Goal: Task Accomplishment & Management: Complete application form

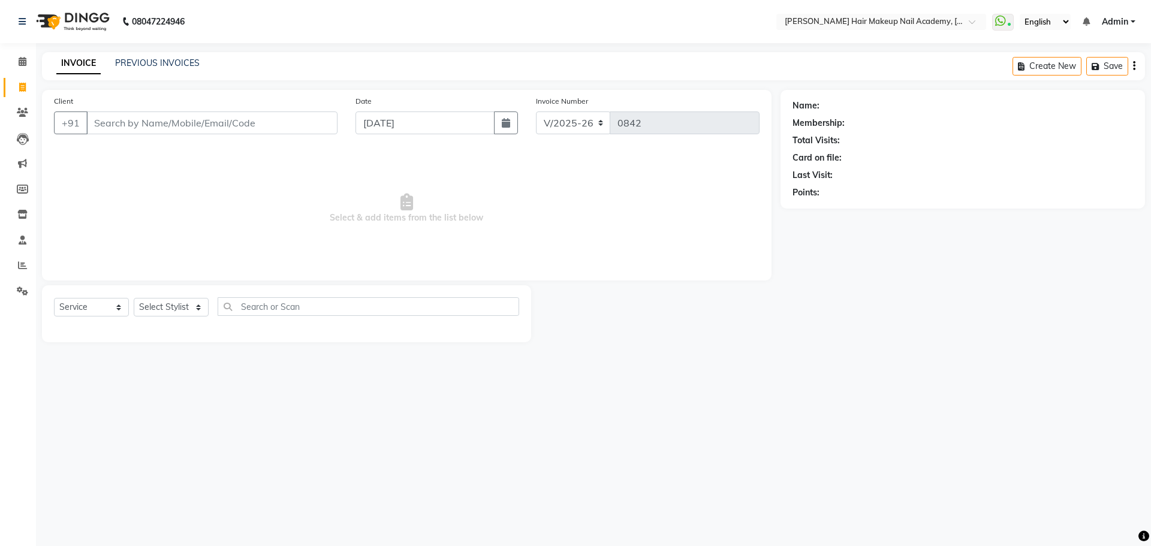
select select "3468"
select select "service"
click at [175, 64] on link "PREVIOUS INVOICES" at bounding box center [157, 63] width 84 height 11
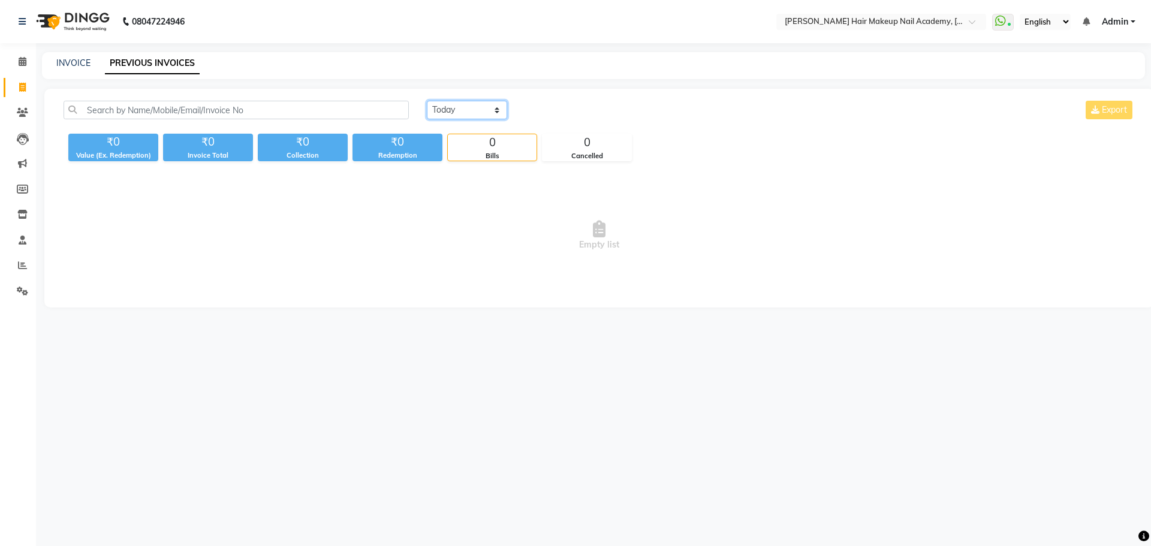
drag, startPoint x: 499, startPoint y: 104, endPoint x: 492, endPoint y: 105, distance: 7.3
click at [492, 105] on select "[DATE] [DATE] Custom Range" at bounding box center [467, 110] width 80 height 19
select select "range"
click at [427, 101] on select "[DATE] [DATE] Custom Range" at bounding box center [467, 110] width 80 height 19
click at [605, 117] on input "[DATE]" at bounding box center [565, 110] width 84 height 17
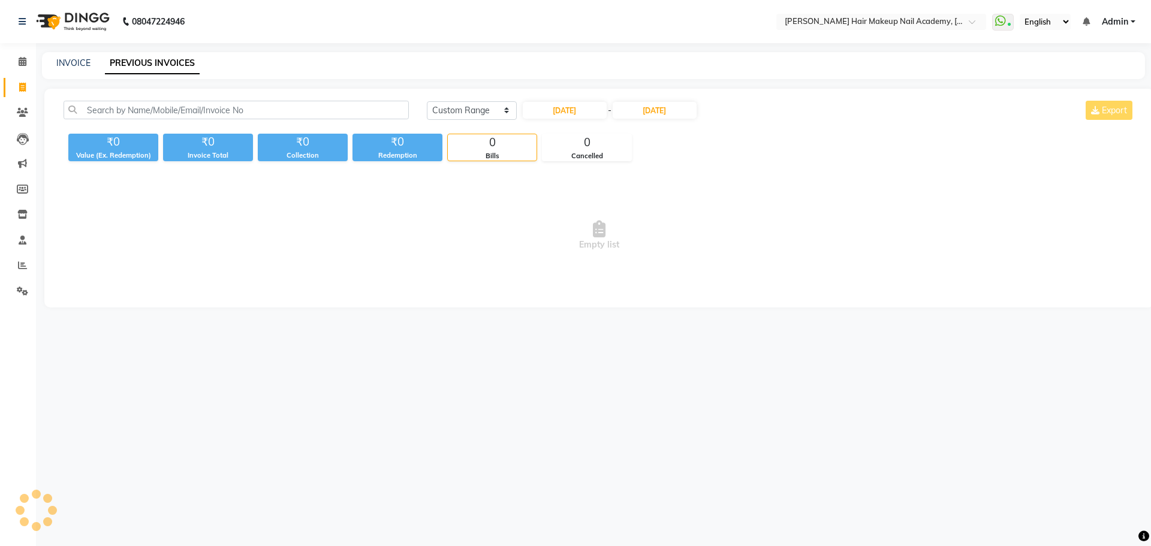
select select "9"
select select "2025"
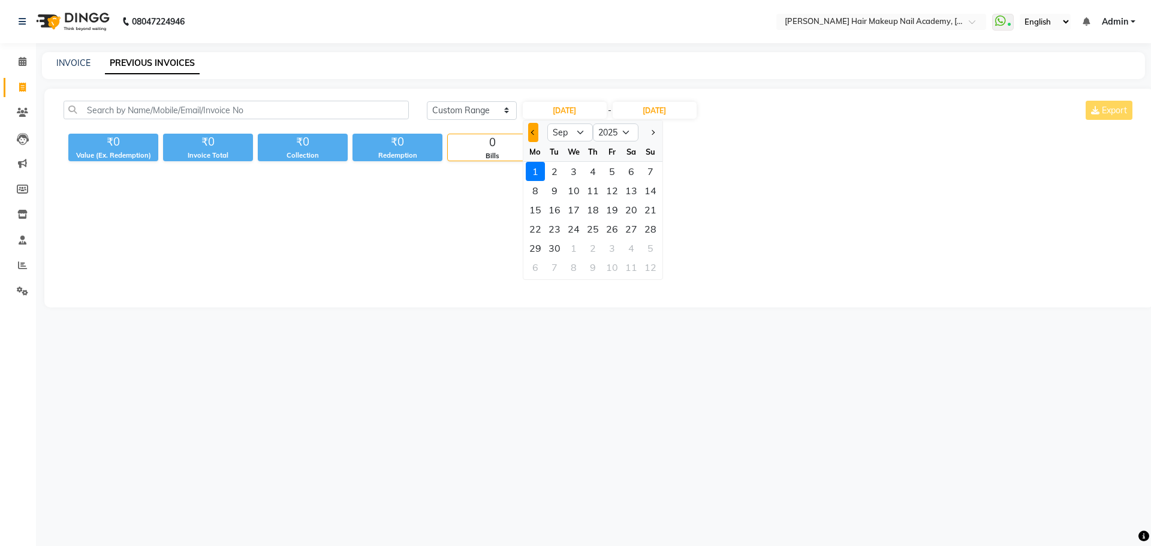
click at [533, 131] on span "Previous month" at bounding box center [532, 132] width 5 height 5
select select "8"
click at [612, 228] on div "22" at bounding box center [611, 228] width 19 height 19
type input "[DATE]"
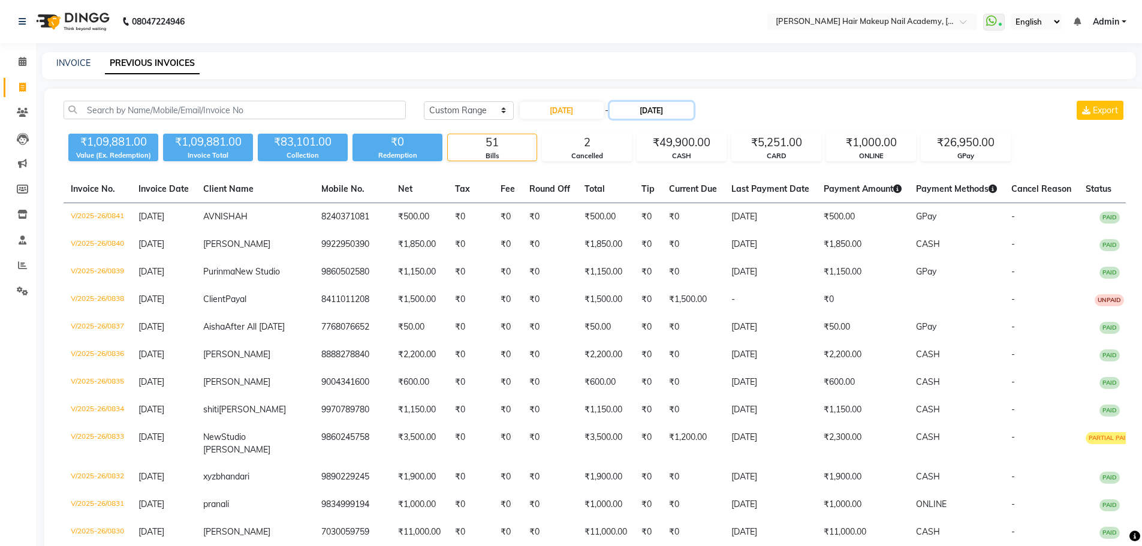
click at [644, 107] on input "[DATE]" at bounding box center [651, 110] width 84 height 17
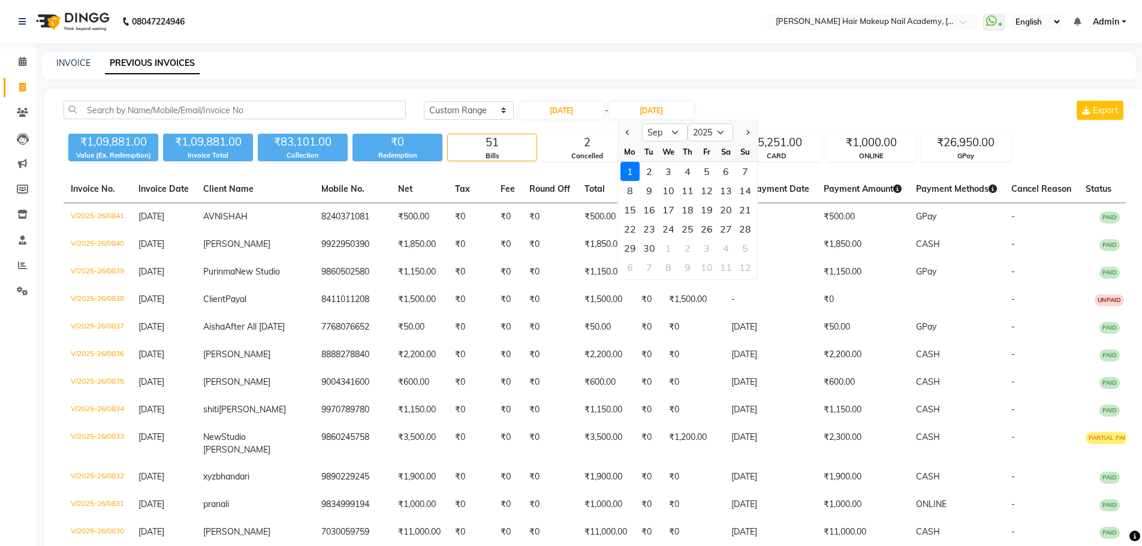
click at [626, 130] on button "Previous month" at bounding box center [628, 132] width 10 height 19
select select "8"
click at [699, 221] on div "22" at bounding box center [706, 228] width 19 height 19
type input "[DATE]"
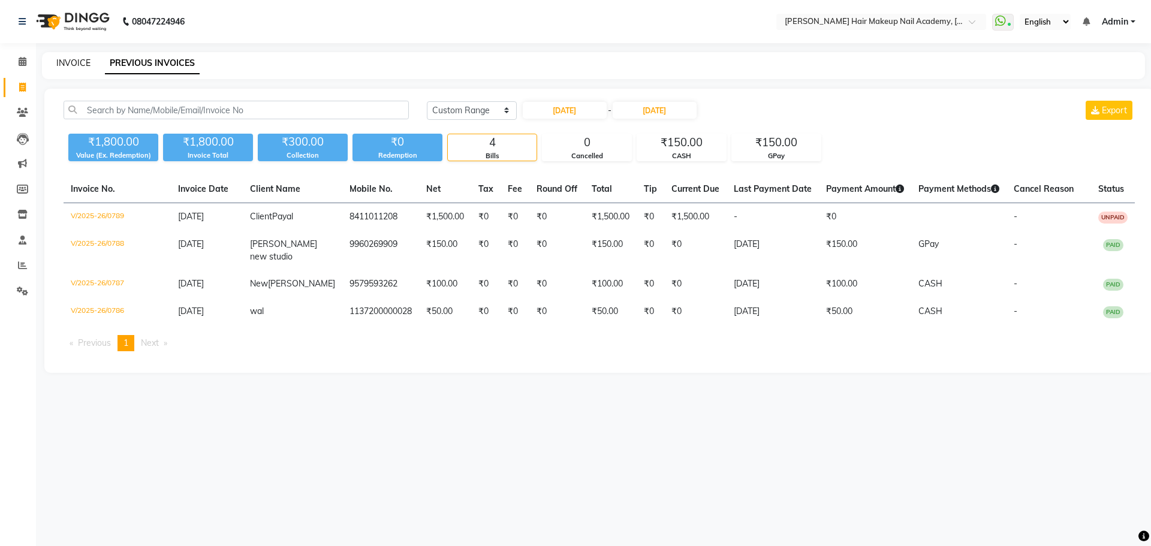
click at [57, 64] on link "INVOICE" at bounding box center [73, 63] width 34 height 11
select select "3468"
select select "service"
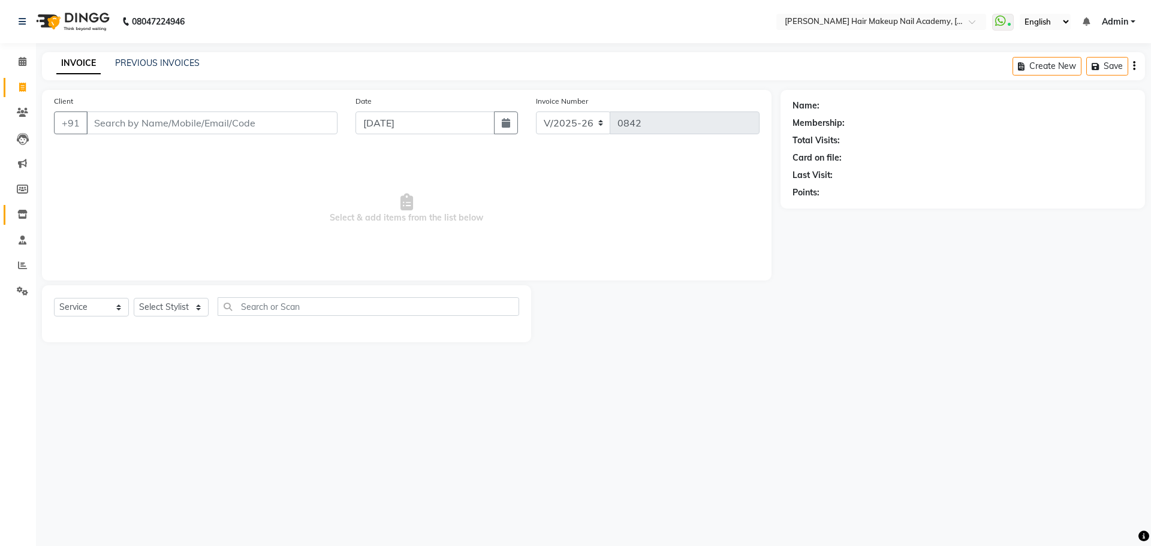
click at [28, 222] on link "Inventory" at bounding box center [18, 215] width 29 height 20
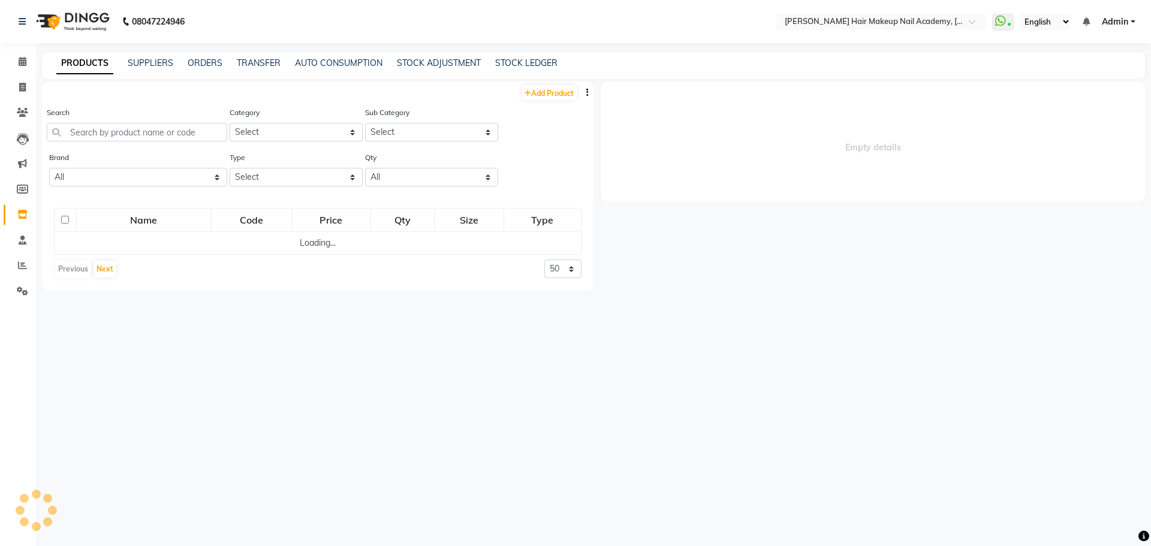
select select
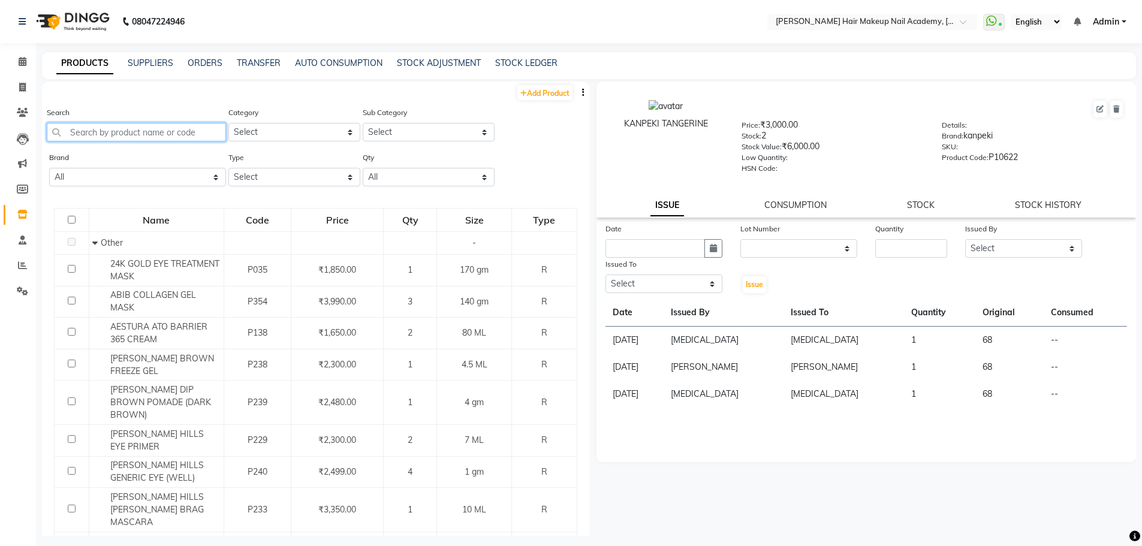
click at [172, 131] on input "text" at bounding box center [136, 132] width 179 height 19
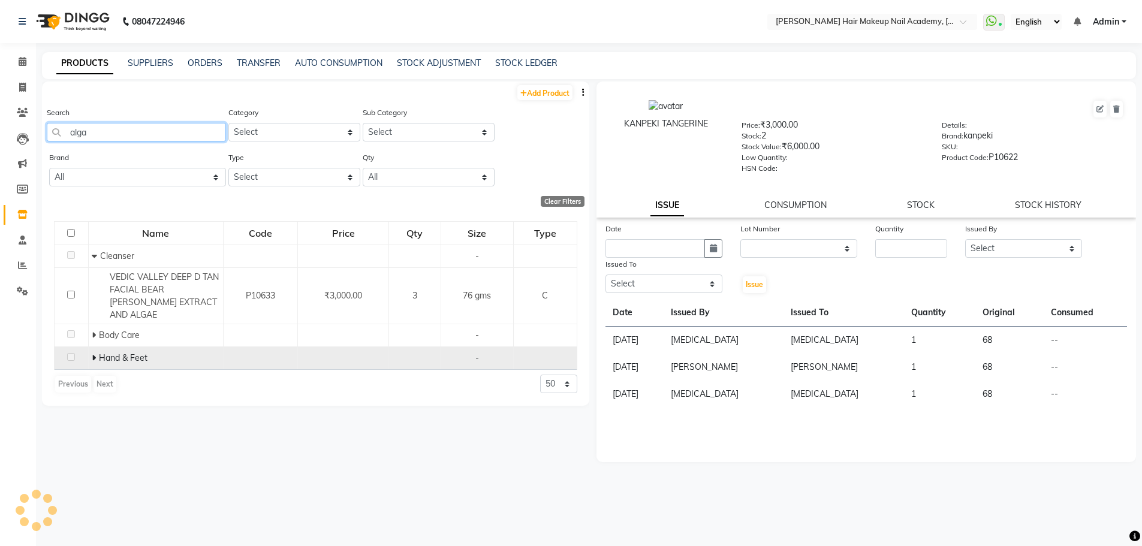
type input "alga"
click at [105, 352] on span "Hand & Feet" at bounding box center [123, 357] width 49 height 11
click at [102, 352] on span "Hand & Feet" at bounding box center [123, 357] width 49 height 11
click at [89, 347] on td "Hand & Feet" at bounding box center [155, 358] width 135 height 23
click at [95, 352] on span at bounding box center [95, 357] width 7 height 11
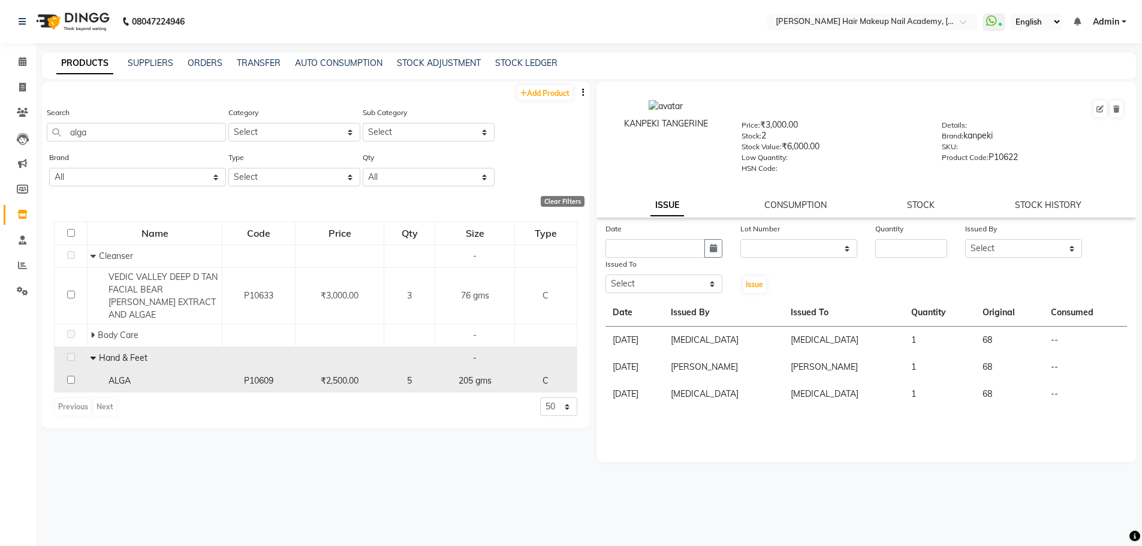
click at [121, 370] on td "ALGA" at bounding box center [154, 381] width 135 height 23
click at [177, 377] on td "ALGA" at bounding box center [154, 381] width 135 height 23
click at [149, 375] on div "ALGA" at bounding box center [154, 381] width 128 height 13
select select
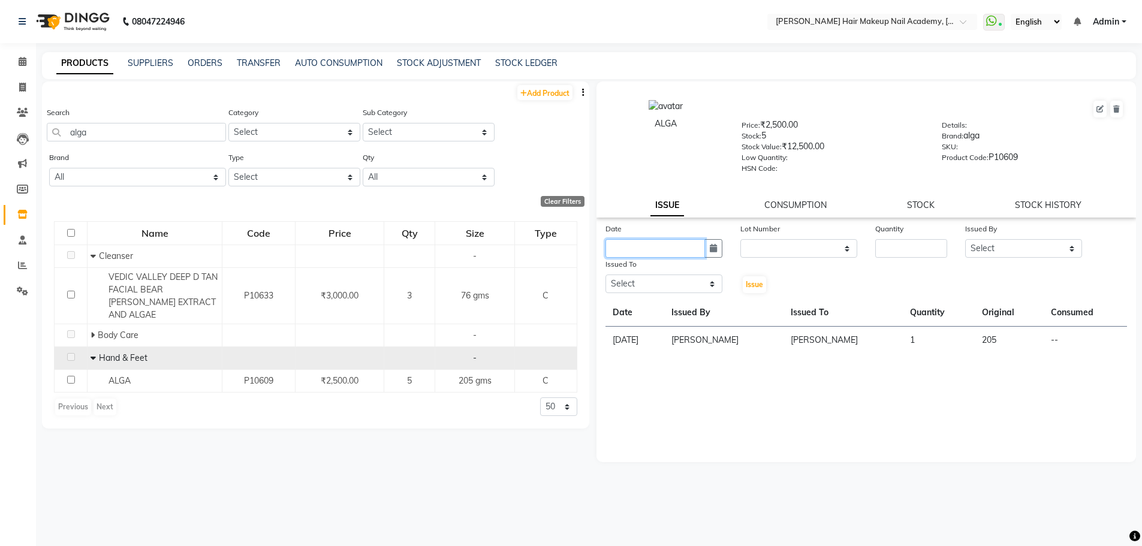
click at [648, 254] on input "text" at bounding box center [654, 248] width 99 height 19
select select "9"
select select "2025"
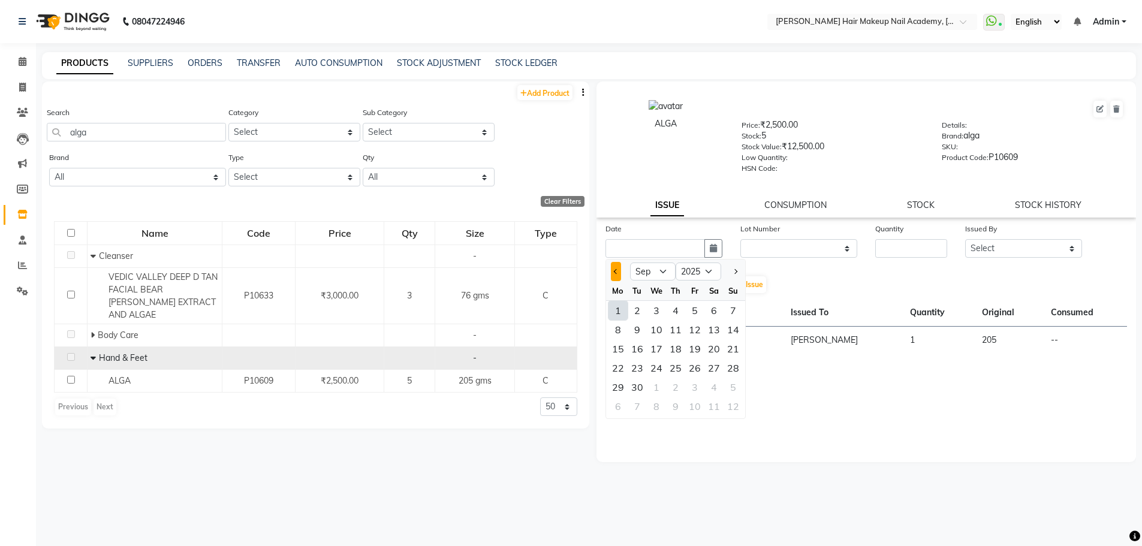
click at [618, 270] on button "Previous month" at bounding box center [616, 271] width 10 height 19
select select "8"
click at [692, 365] on div "22" at bounding box center [694, 367] width 19 height 19
type input "[DATE]"
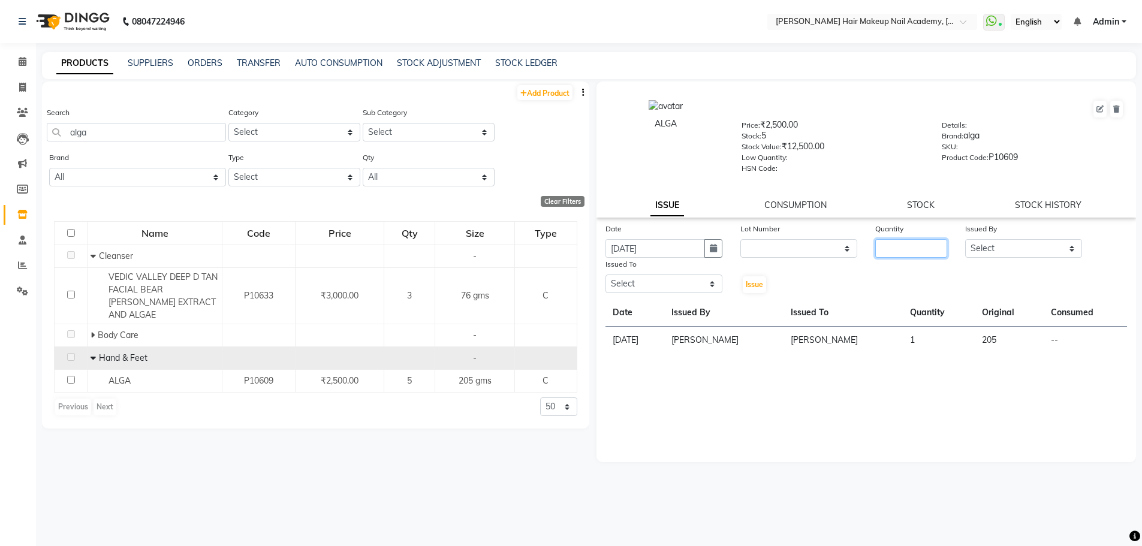
click at [916, 242] on input "number" at bounding box center [911, 248] width 72 height 19
type input "1"
click at [1036, 258] on div "Date [DATE] Lot Number None Quantity 1 Issued By Select Abhimanyu [PERSON_NAME]…" at bounding box center [866, 258] width 540 height 72
click at [1034, 249] on select "Select Abhimanyu [PERSON_NAME] Arjun [PERSON_NAME] Kiran [PERSON_NAME] [MEDICAL…" at bounding box center [1023, 248] width 117 height 19
select select "46490"
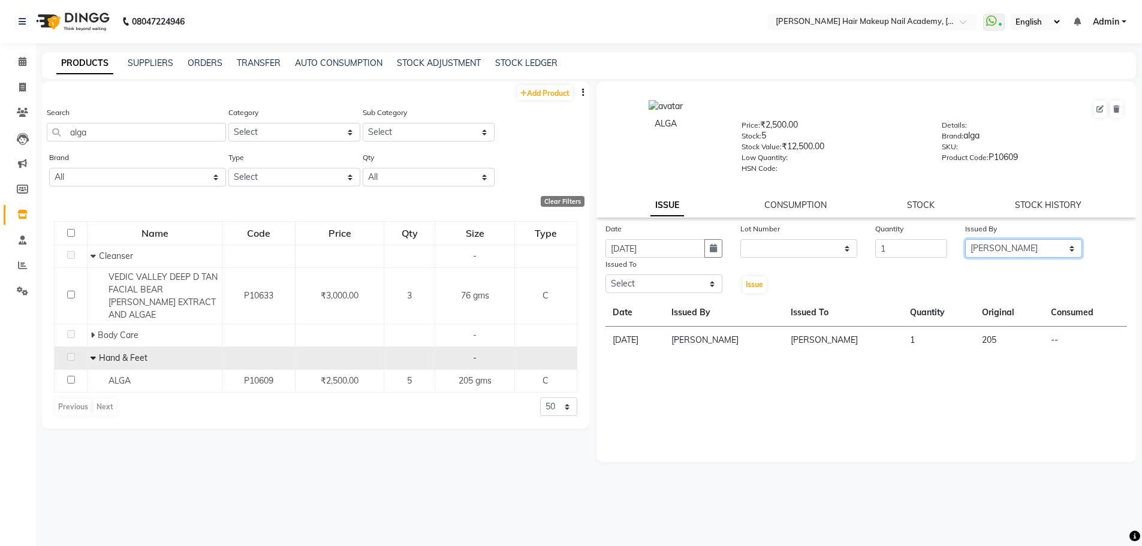
click at [965, 239] on select "Select Abhimanyu [PERSON_NAME] Arjun [PERSON_NAME] Kiran [PERSON_NAME] [MEDICAL…" at bounding box center [1023, 248] width 117 height 19
click at [681, 285] on select "Select Abhimanyu [PERSON_NAME] Arjun [PERSON_NAME] Kiran [PERSON_NAME] [MEDICAL…" at bounding box center [663, 283] width 117 height 19
select select "46490"
click at [605, 274] on select "Select Abhimanyu [PERSON_NAME] Arjun [PERSON_NAME] Kiran [PERSON_NAME] [MEDICAL…" at bounding box center [663, 283] width 117 height 19
click at [750, 279] on button "Issue" at bounding box center [753, 284] width 23 height 17
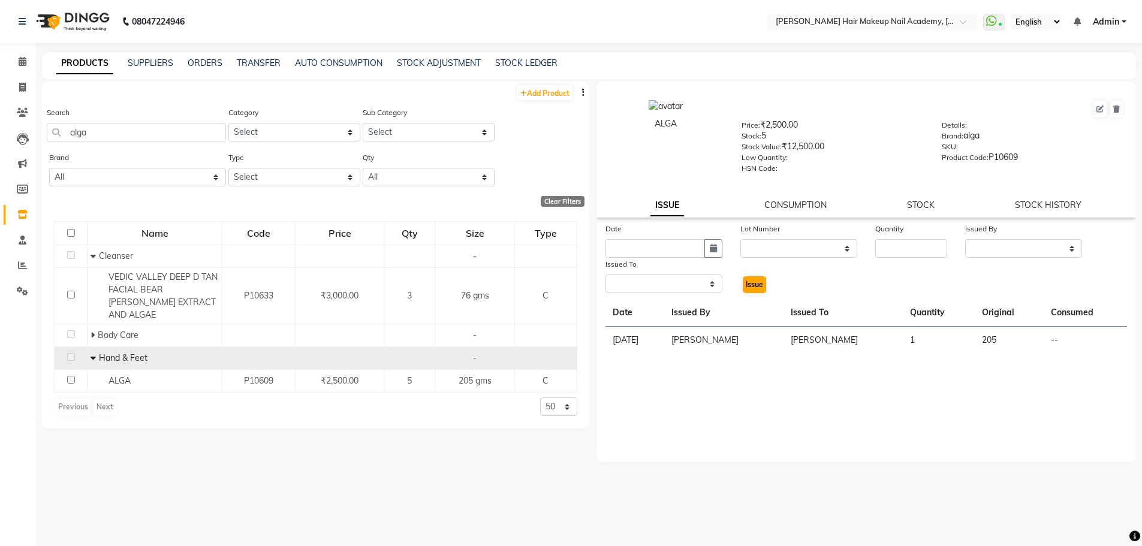
select select
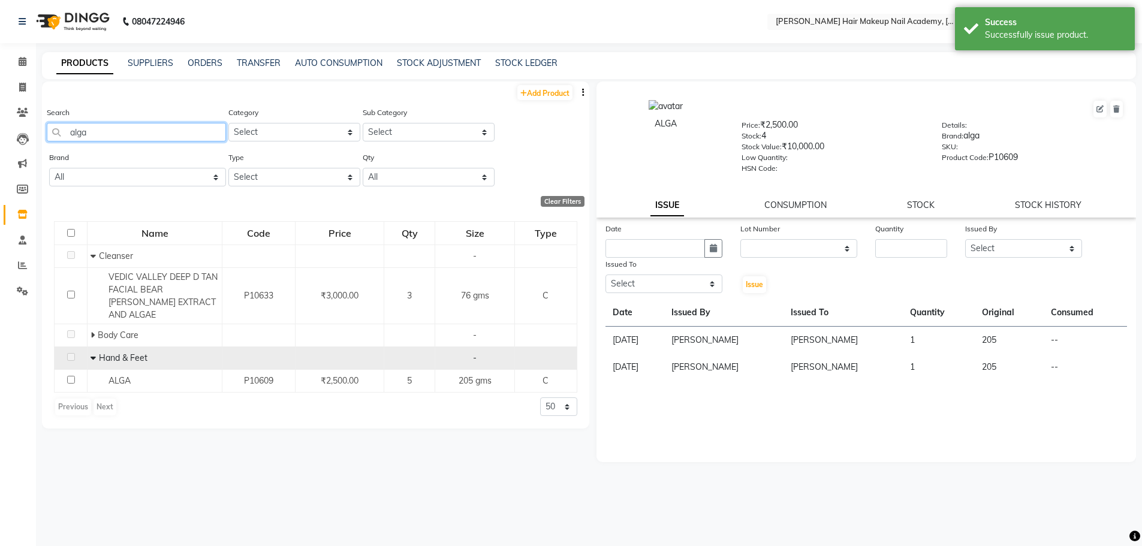
click at [172, 134] on input "alga" at bounding box center [136, 132] width 179 height 19
type input "a"
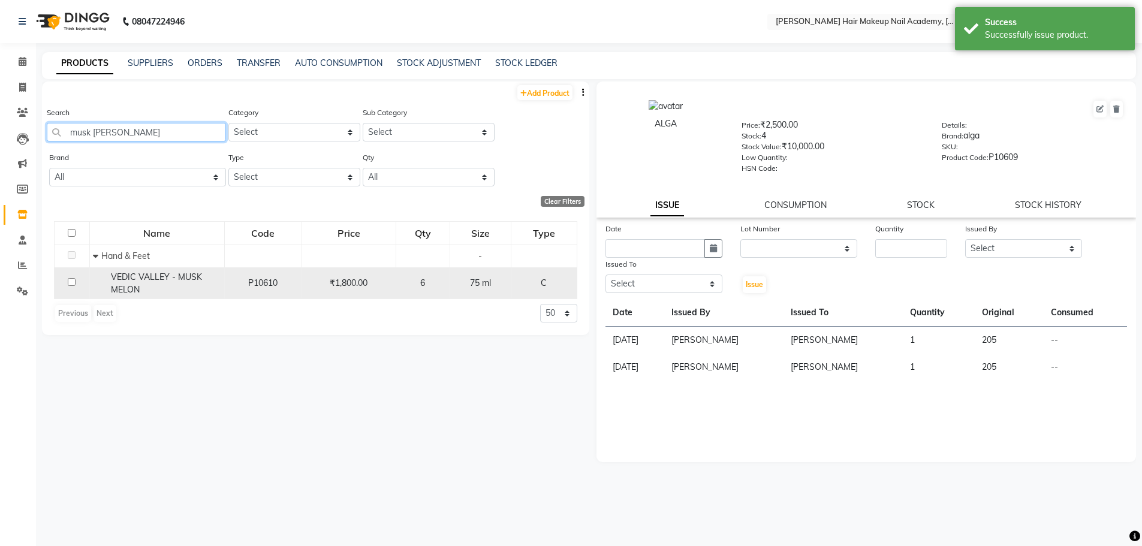
type input "musk [PERSON_NAME]"
click at [134, 292] on span "VEDIC VALLEY - MUSK MELON" at bounding box center [156, 282] width 91 height 23
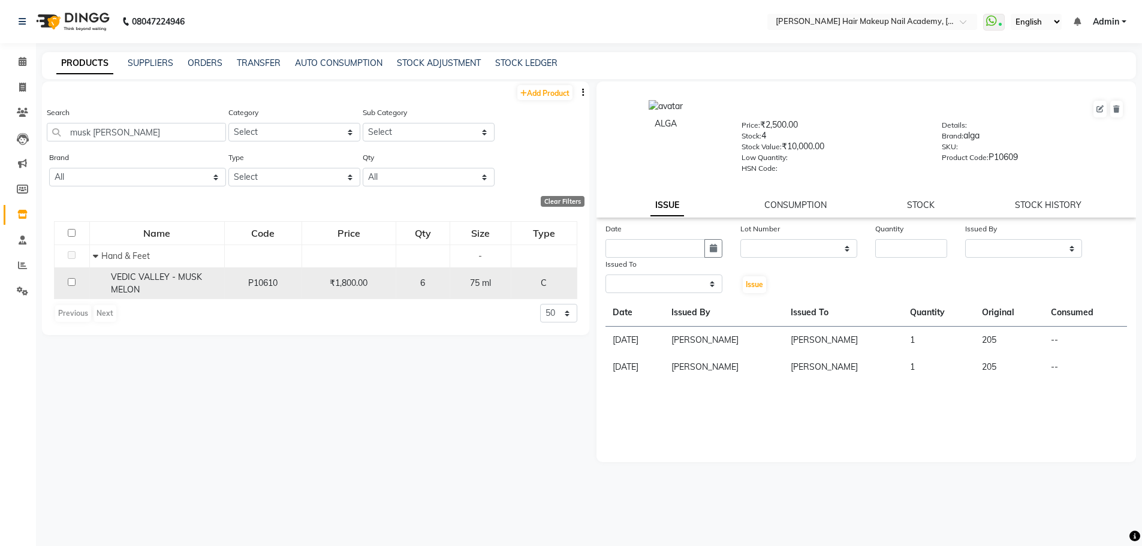
select select
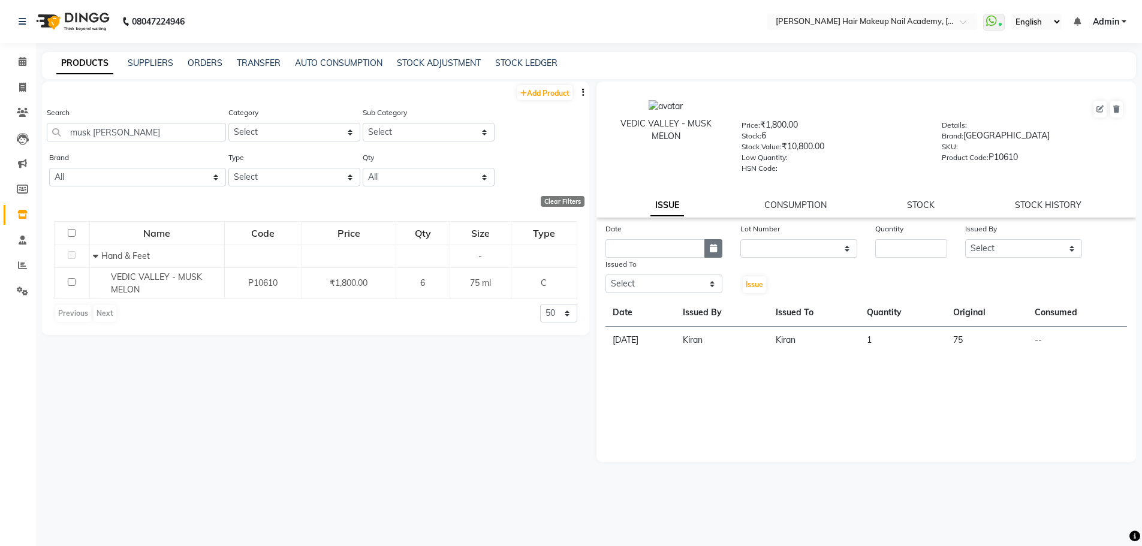
click at [704, 248] on button "button" at bounding box center [713, 248] width 18 height 19
select select "9"
select select "2025"
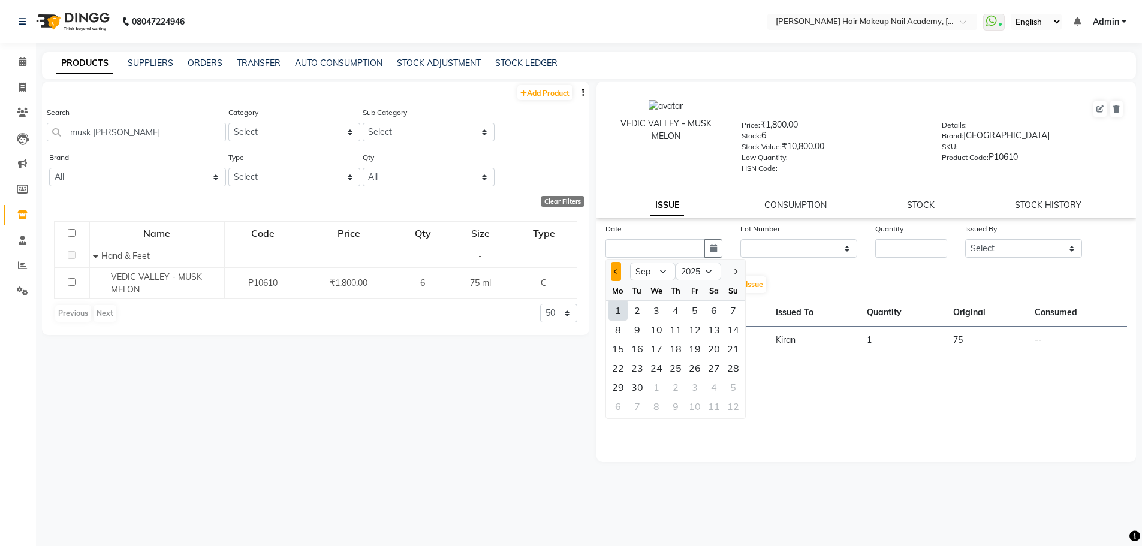
click at [613, 274] on button "Previous month" at bounding box center [616, 271] width 10 height 19
select select "8"
click at [690, 375] on div "22" at bounding box center [694, 367] width 19 height 19
type input "[DATE]"
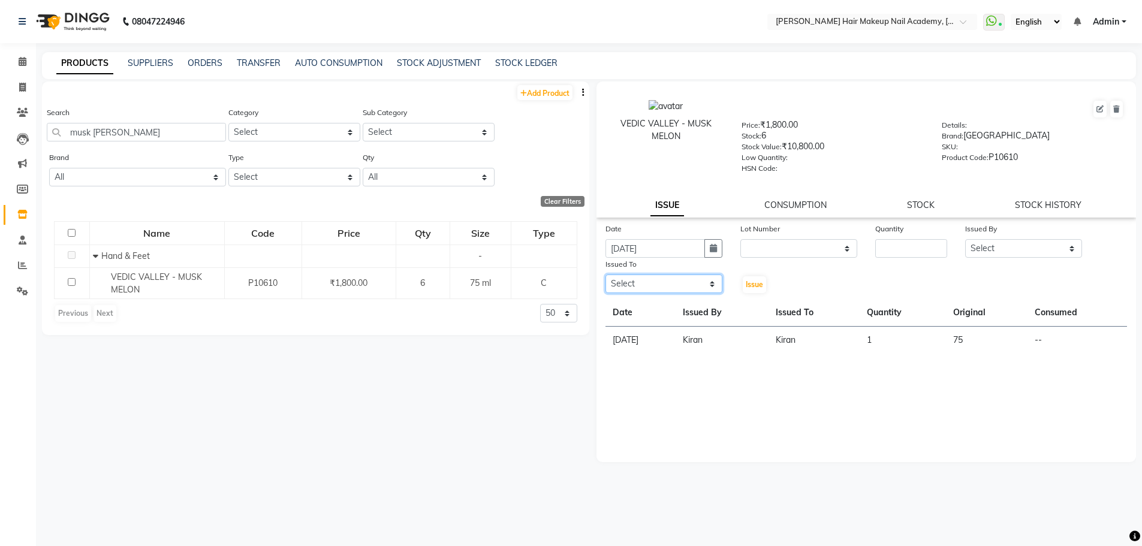
click at [691, 276] on select "Select Abhimanyu [PERSON_NAME] Arjun [PERSON_NAME] Kiran [PERSON_NAME] [MEDICAL…" at bounding box center [663, 283] width 117 height 19
select select "45093"
click at [605, 274] on select "Select Abhimanyu [PERSON_NAME] Arjun [PERSON_NAME] Kiran [PERSON_NAME] [MEDICAL…" at bounding box center [663, 283] width 117 height 19
click at [1051, 250] on select "Select Abhimanyu [PERSON_NAME] Arjun [PERSON_NAME] Kiran [PERSON_NAME] [MEDICAL…" at bounding box center [1023, 248] width 117 height 19
select select "45093"
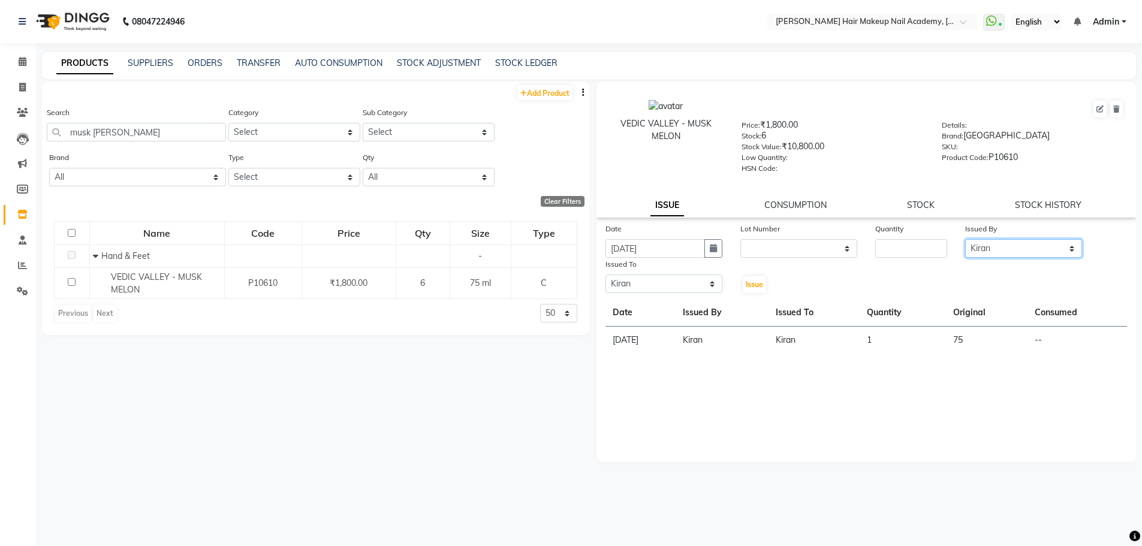
click at [965, 239] on select "Select Abhimanyu [PERSON_NAME] Arjun [PERSON_NAME] Kiran [PERSON_NAME] [MEDICAL…" at bounding box center [1023, 248] width 117 height 19
click at [932, 248] on input "number" at bounding box center [911, 248] width 72 height 19
type input "1"
click at [753, 286] on span "Issue" at bounding box center [753, 284] width 17 height 9
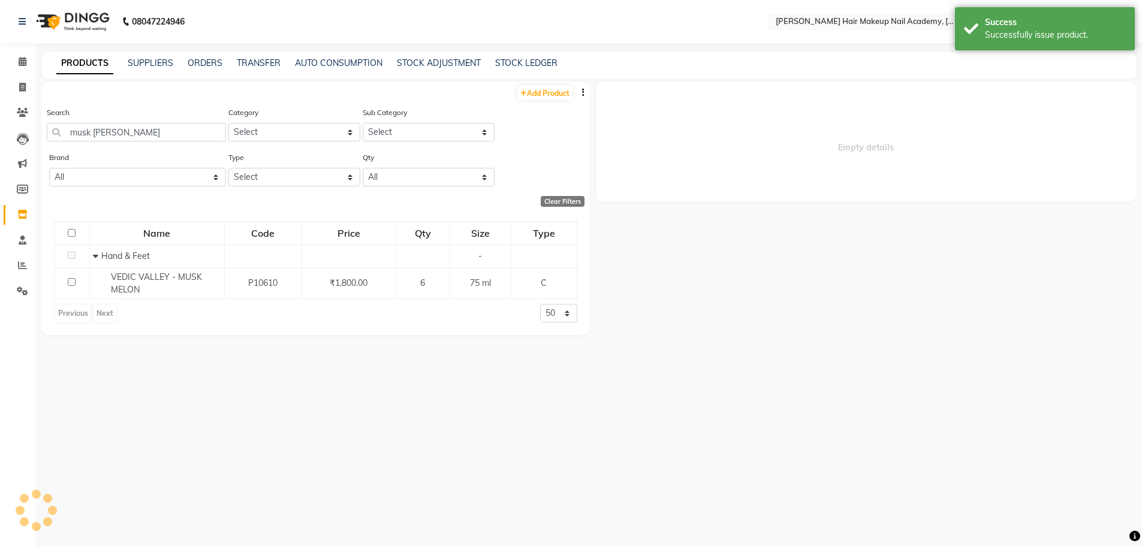
select select
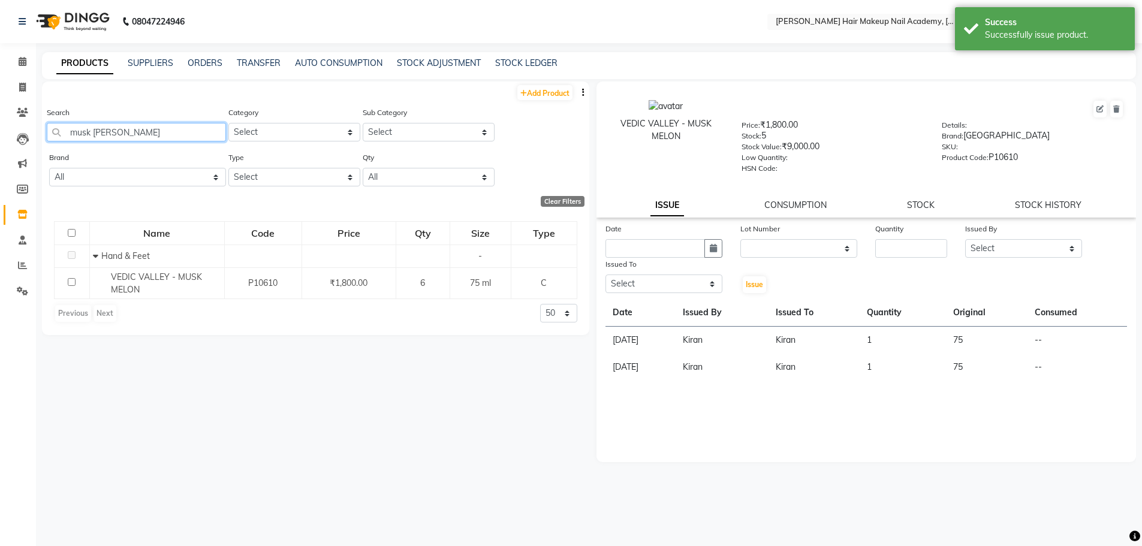
click at [156, 135] on input "musk [PERSON_NAME]" at bounding box center [136, 132] width 179 height 19
type input "m"
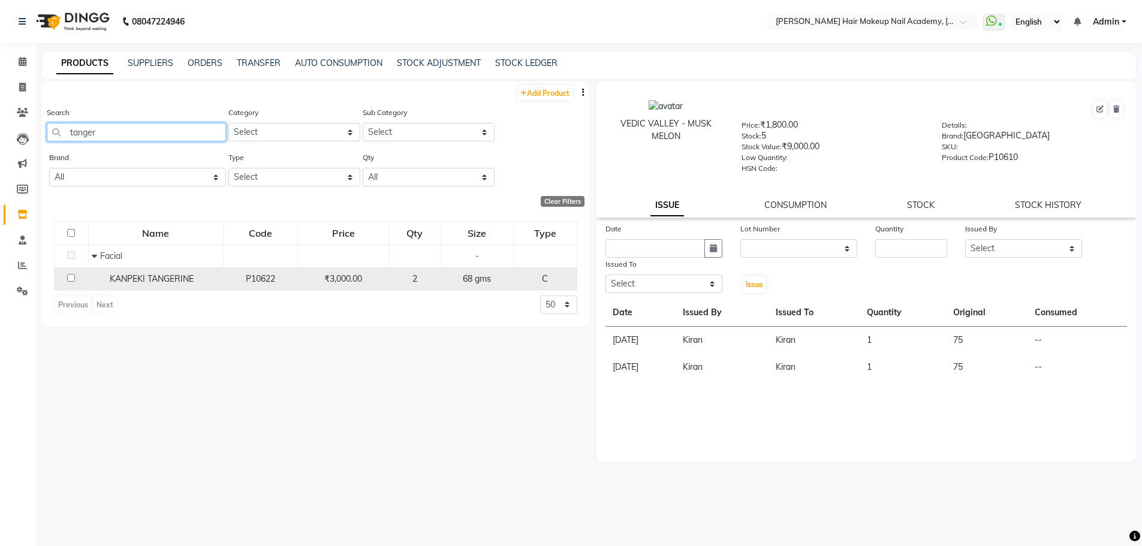
type input "tanger"
click at [221, 285] on td "KANPEKI TANGERINE" at bounding box center [155, 278] width 135 height 23
click at [202, 276] on div "KANPEKI TANGERINE" at bounding box center [156, 279] width 128 height 13
select select
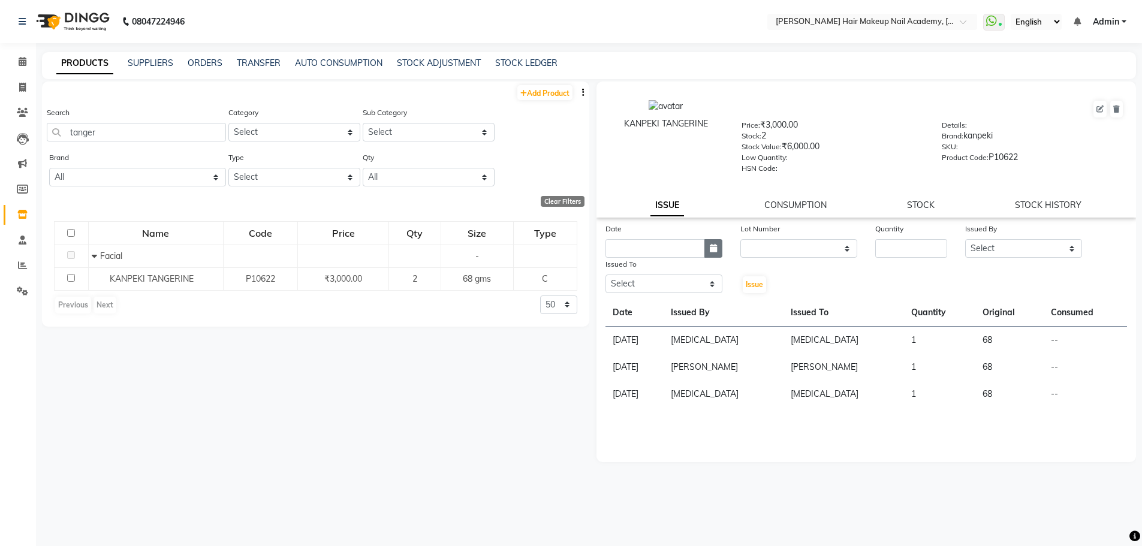
click at [710, 250] on icon "button" at bounding box center [713, 248] width 7 height 8
select select "9"
select select "2025"
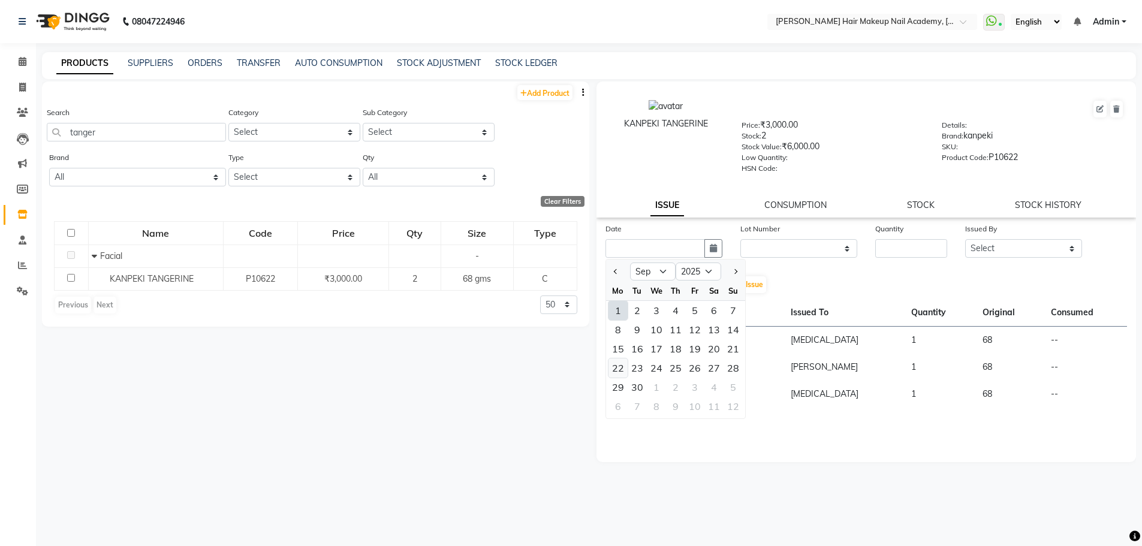
click at [618, 367] on div "22" at bounding box center [617, 367] width 19 height 19
type input "[DATE]"
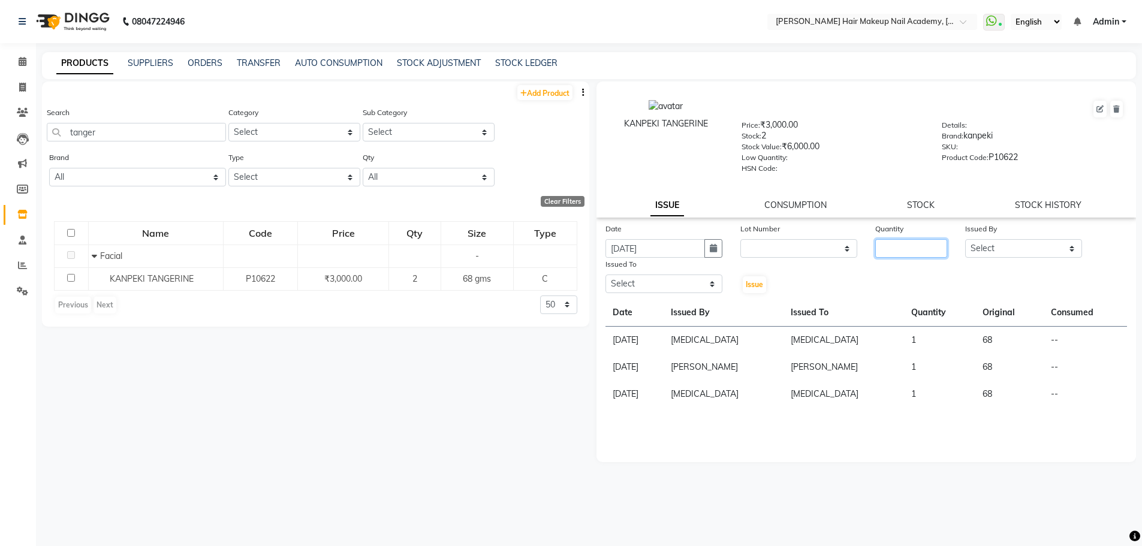
click at [920, 252] on input "number" at bounding box center [911, 248] width 72 height 19
type input "1"
click at [984, 251] on select "Select Abhimanyu [PERSON_NAME] Arjun [PERSON_NAME] Kiran [PERSON_NAME] [MEDICAL…" at bounding box center [1023, 248] width 117 height 19
select select "46490"
click at [965, 239] on select "Select Abhimanyu [PERSON_NAME] Arjun [PERSON_NAME] Kiran [PERSON_NAME] [MEDICAL…" at bounding box center [1023, 248] width 117 height 19
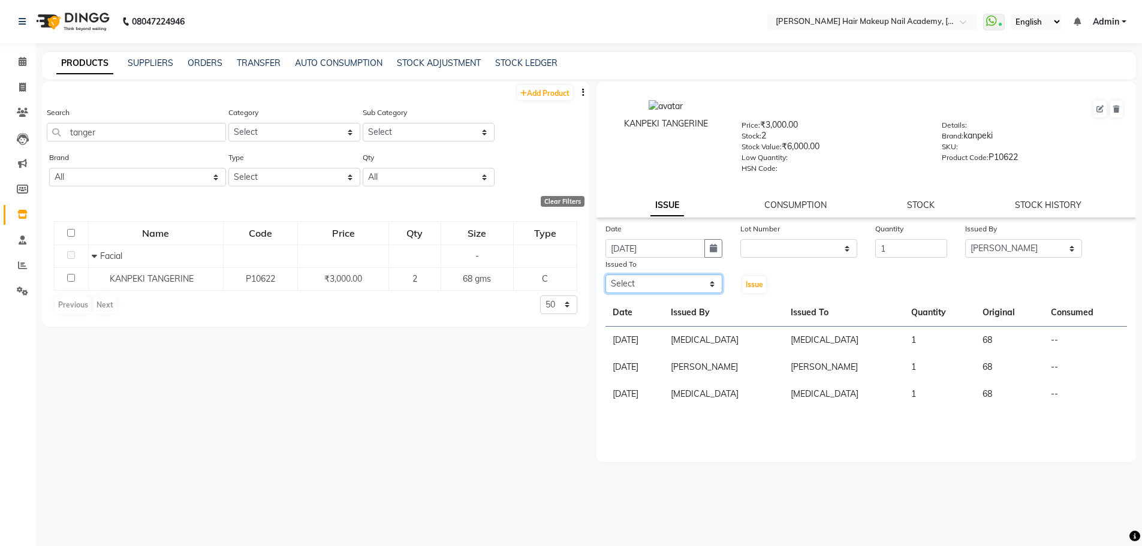
click at [672, 287] on select "Select Abhimanyu [PERSON_NAME] Arjun [PERSON_NAME] Kiran [PERSON_NAME] [MEDICAL…" at bounding box center [663, 283] width 117 height 19
select select "46490"
click at [605, 274] on select "Select Abhimanyu [PERSON_NAME] Arjun [PERSON_NAME] Kiran [PERSON_NAME] [MEDICAL…" at bounding box center [663, 283] width 117 height 19
click at [704, 249] on button "button" at bounding box center [713, 248] width 18 height 19
select select "9"
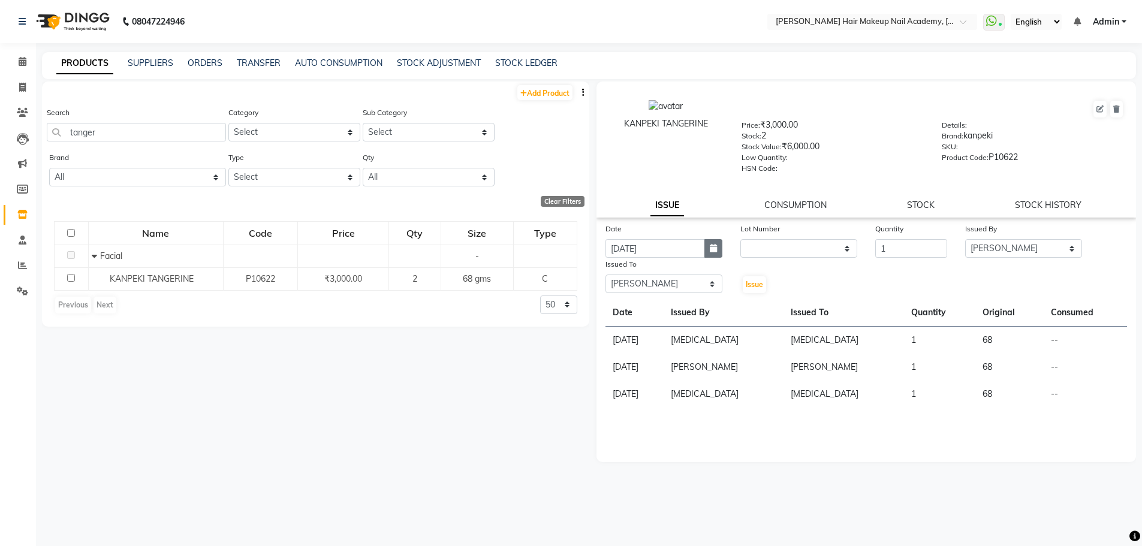
select select "2025"
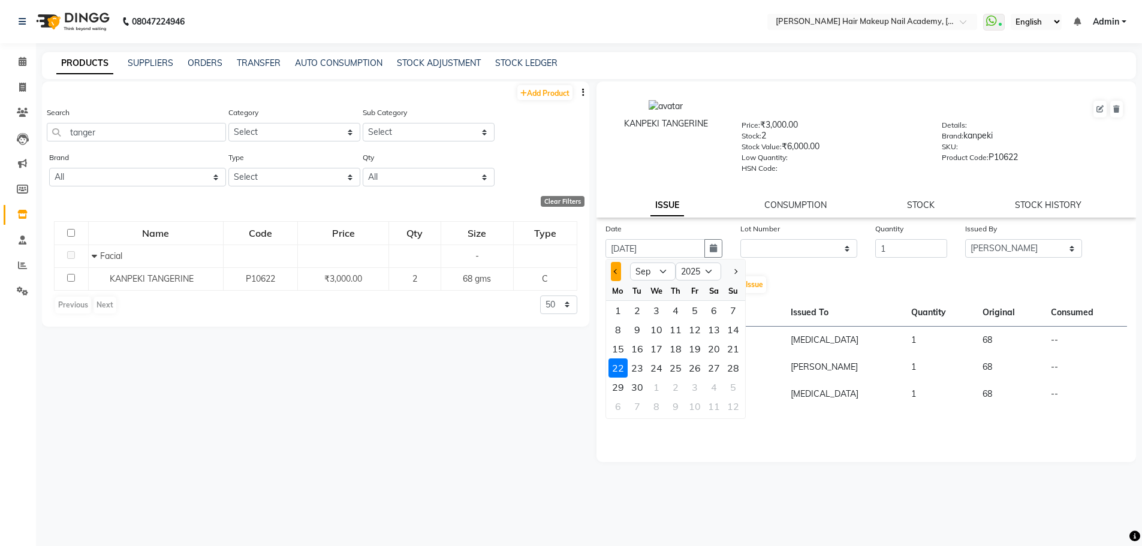
click at [612, 271] on button "Previous month" at bounding box center [616, 271] width 10 height 19
select select "8"
click at [691, 369] on div "22" at bounding box center [694, 367] width 19 height 19
type input "[DATE]"
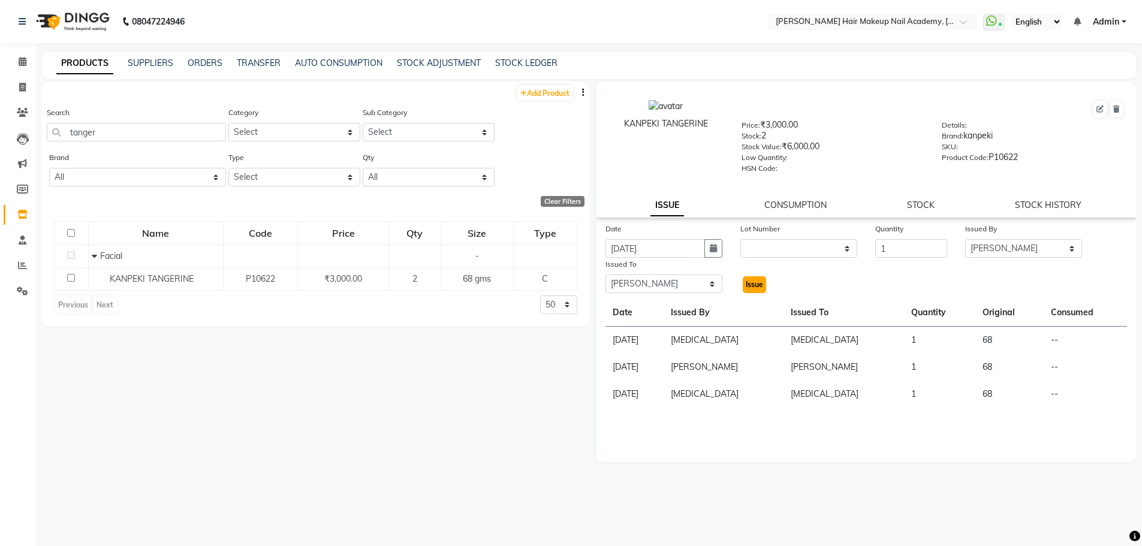
click at [753, 283] on span "Issue" at bounding box center [753, 284] width 17 height 9
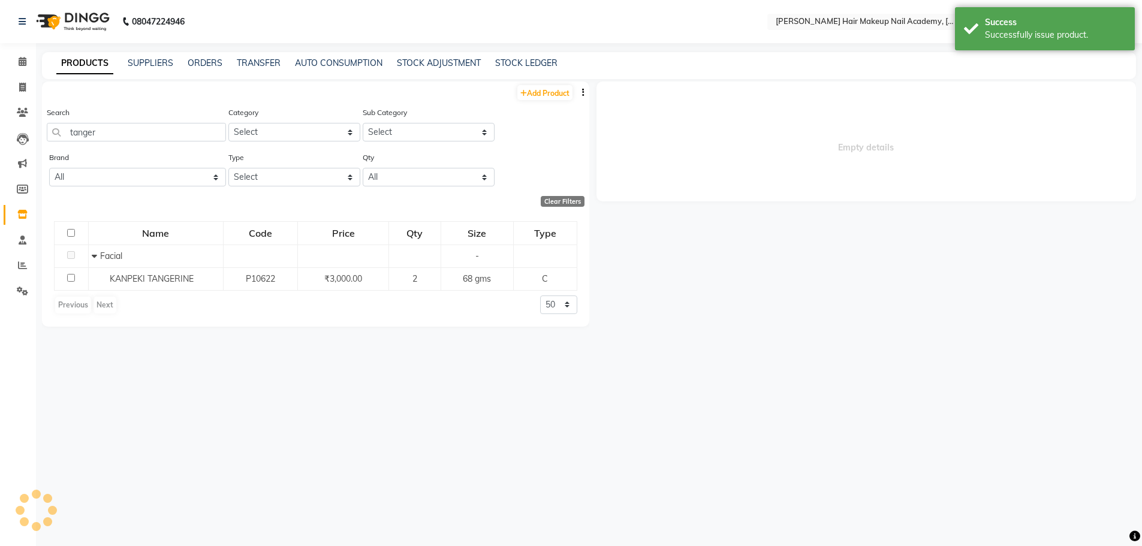
select select
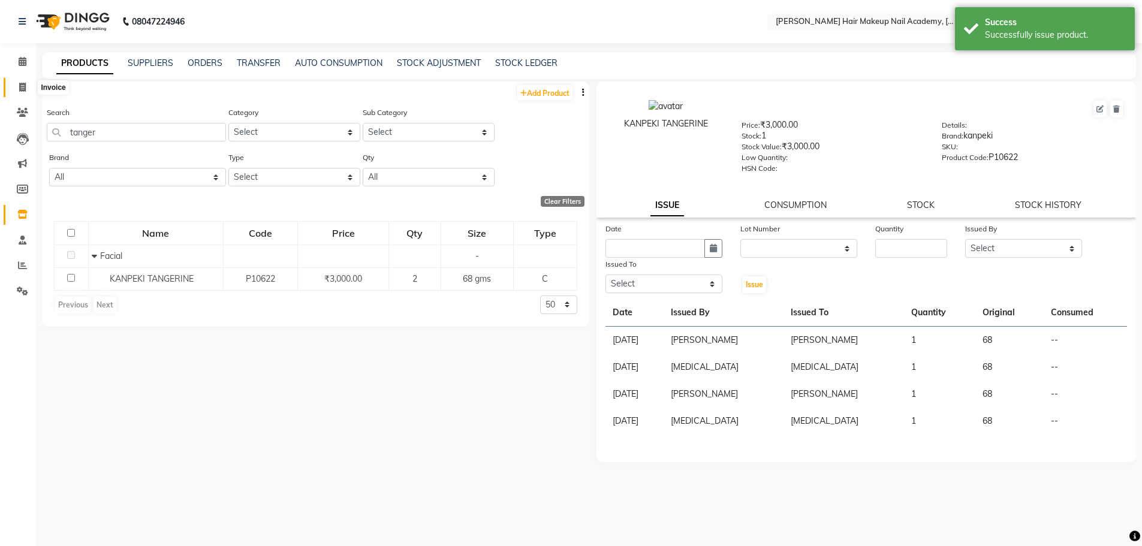
click at [19, 92] on span at bounding box center [22, 88] width 21 height 14
select select "service"
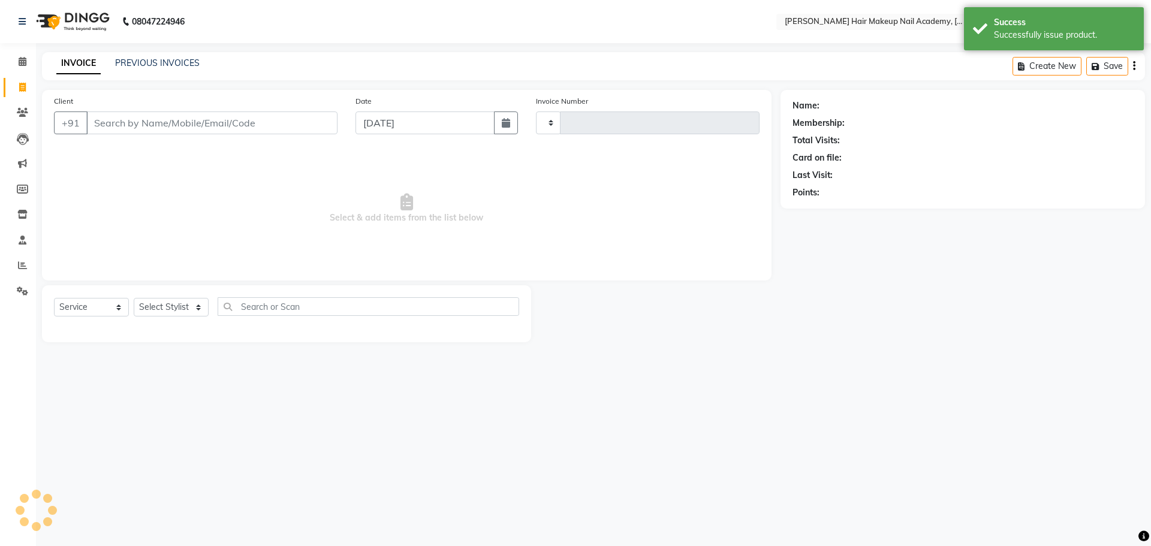
type input "0842"
select select "3468"
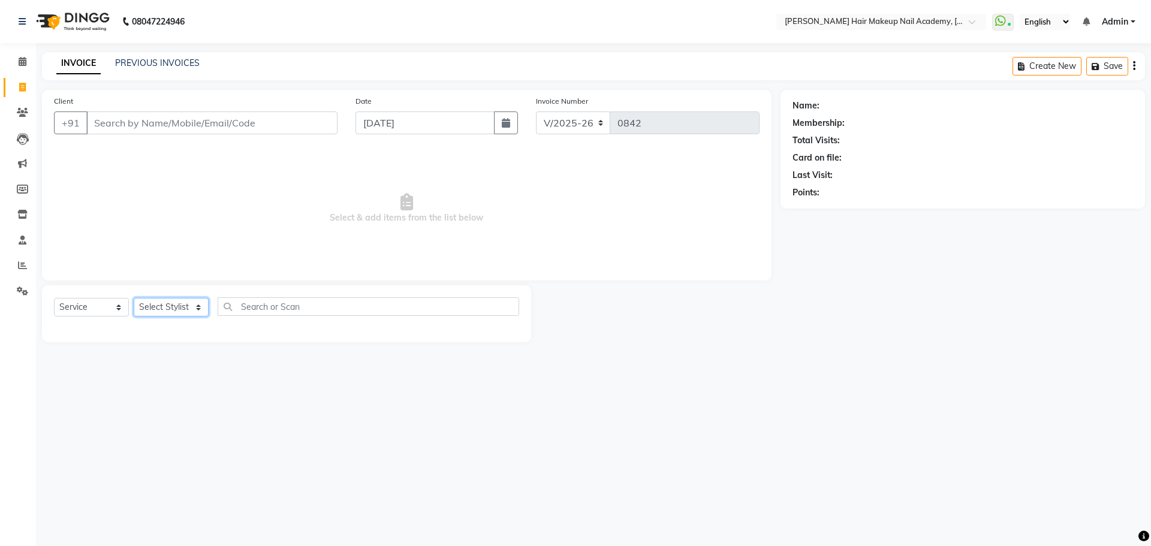
click at [173, 298] on select "Select Stylist Abhimanyu [PERSON_NAME] Arjun [PERSON_NAME] Kiran [PERSON_NAME] …" at bounding box center [171, 307] width 75 height 19
select select "88142"
click at [134, 298] on select "Select Stylist Abhimanyu [PERSON_NAME] Arjun [PERSON_NAME] Kiran [PERSON_NAME] …" at bounding box center [171, 307] width 75 height 19
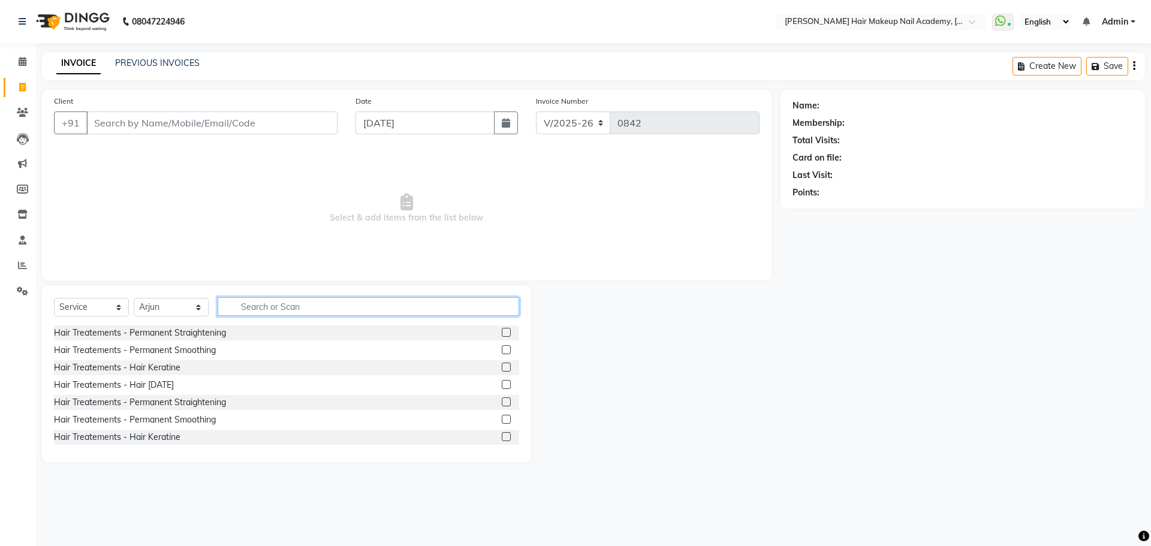
click at [279, 309] on input "text" at bounding box center [368, 306] width 301 height 19
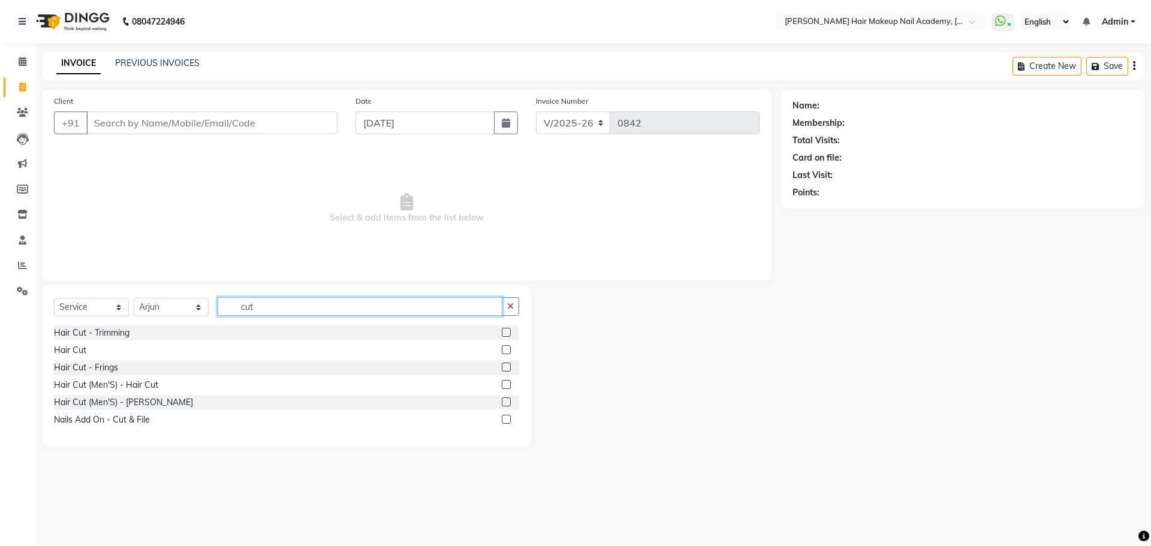
type input "cut"
click at [509, 350] on label at bounding box center [506, 349] width 9 height 9
click at [509, 350] on input "checkbox" at bounding box center [506, 350] width 8 height 8
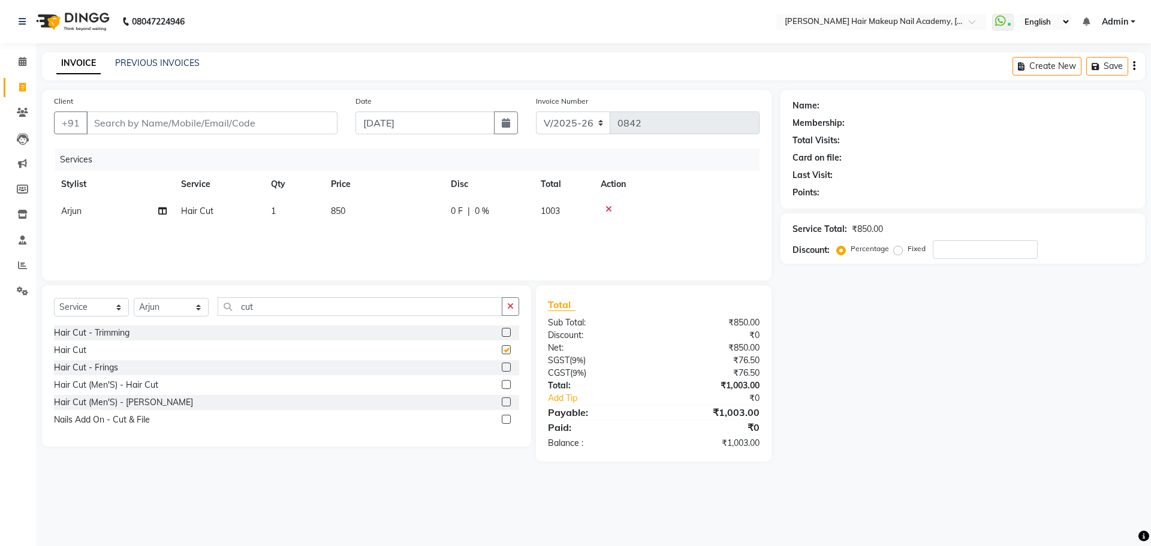
checkbox input "false"
click at [509, 311] on button "button" at bounding box center [510, 306] width 17 height 19
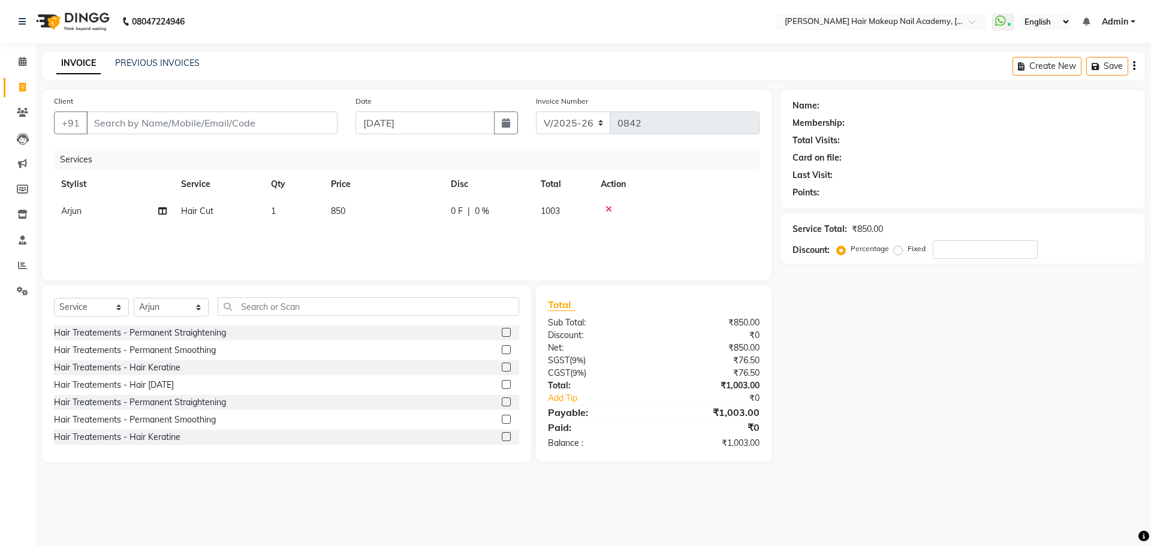
click at [1136, 61] on div "Create New Save" at bounding box center [1078, 66] width 132 height 28
click at [1134, 67] on icon "button" at bounding box center [1134, 66] width 2 height 1
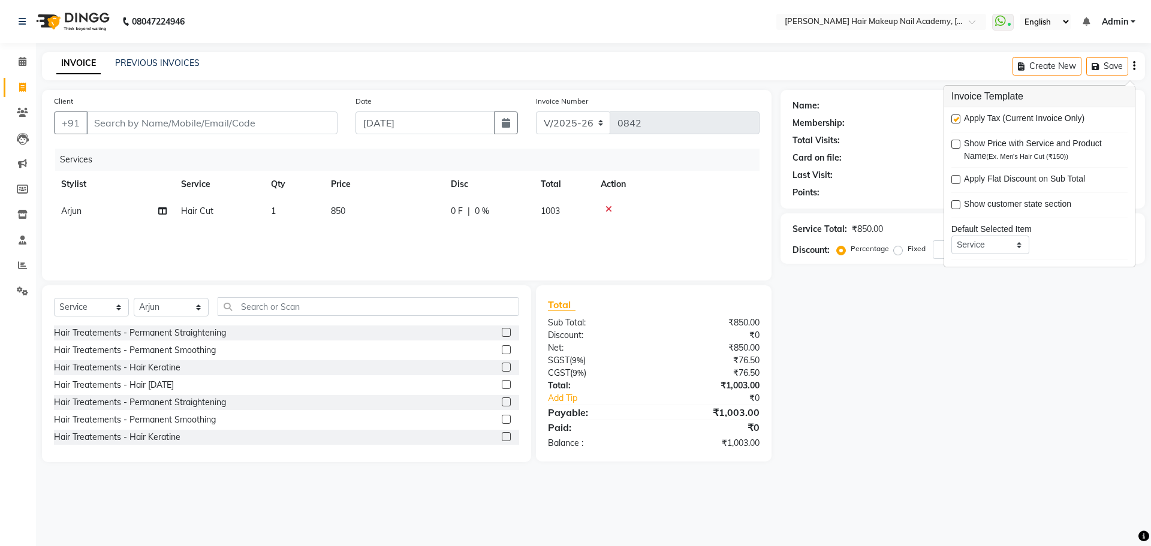
click at [953, 120] on label at bounding box center [955, 118] width 9 height 9
click at [953, 120] on input "checkbox" at bounding box center [955, 120] width 8 height 8
checkbox input "false"
click at [882, 425] on div "Name: Membership: Total Visits: Card on file: Last Visit: Points: Service Total…" at bounding box center [966, 276] width 373 height 372
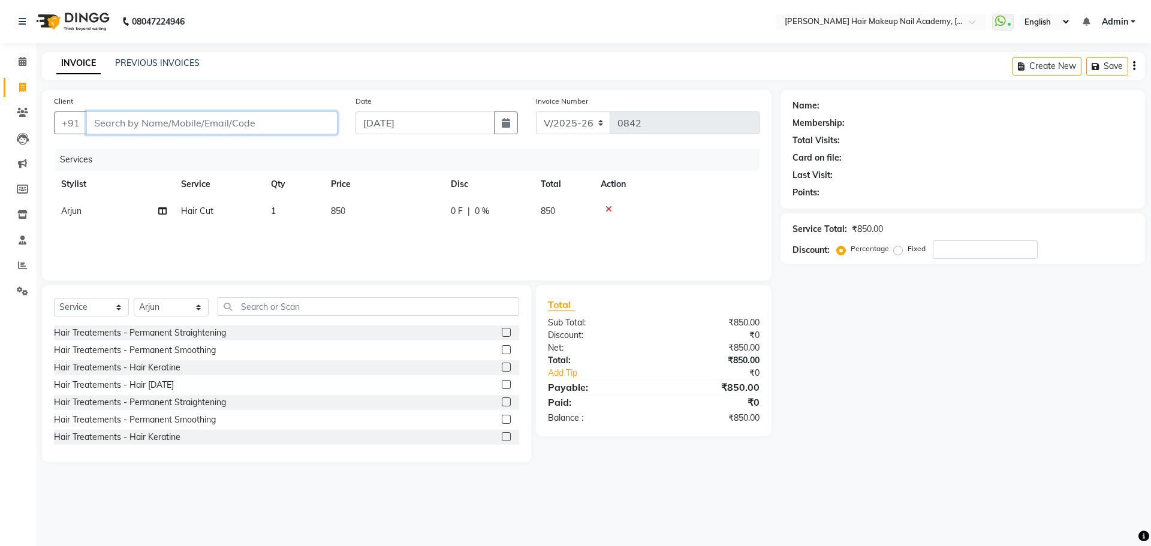
click at [267, 126] on input "Client" at bounding box center [211, 122] width 251 height 23
click at [256, 156] on div "Services" at bounding box center [411, 160] width 713 height 22
click at [227, 111] on input "Client" at bounding box center [211, 122] width 251 height 23
type input "9"
type input "0"
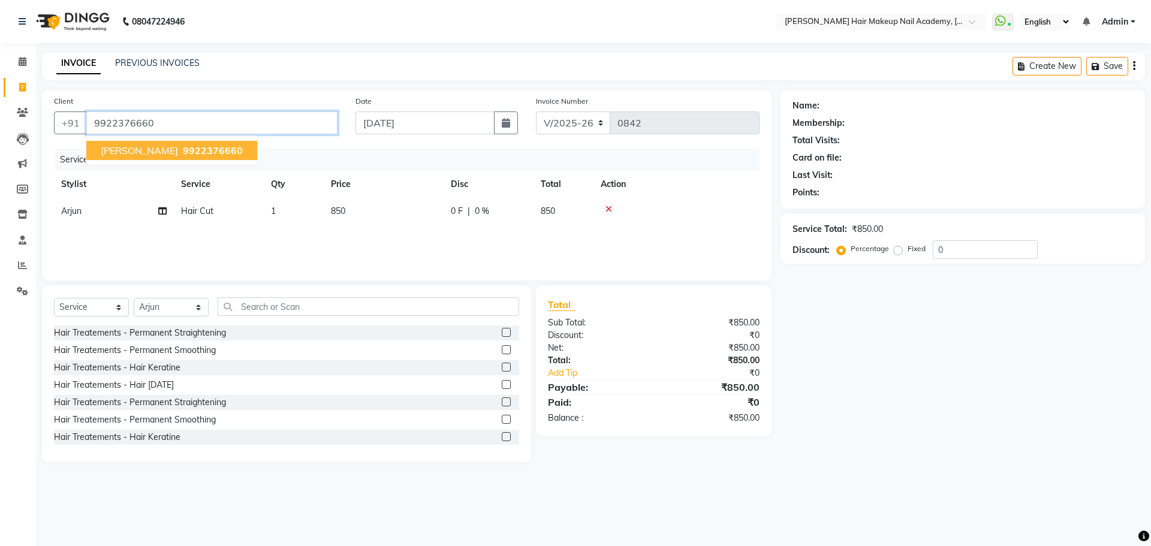
type input "9922376660"
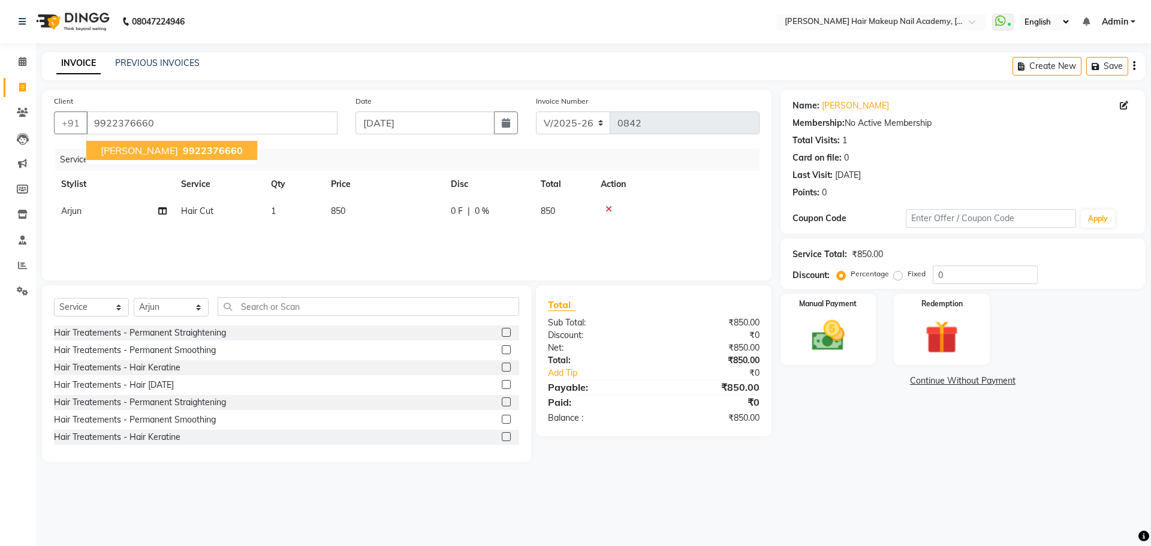
click at [156, 146] on span "[PERSON_NAME]" at bounding box center [139, 150] width 77 height 12
click at [844, 323] on img at bounding box center [828, 336] width 56 height 40
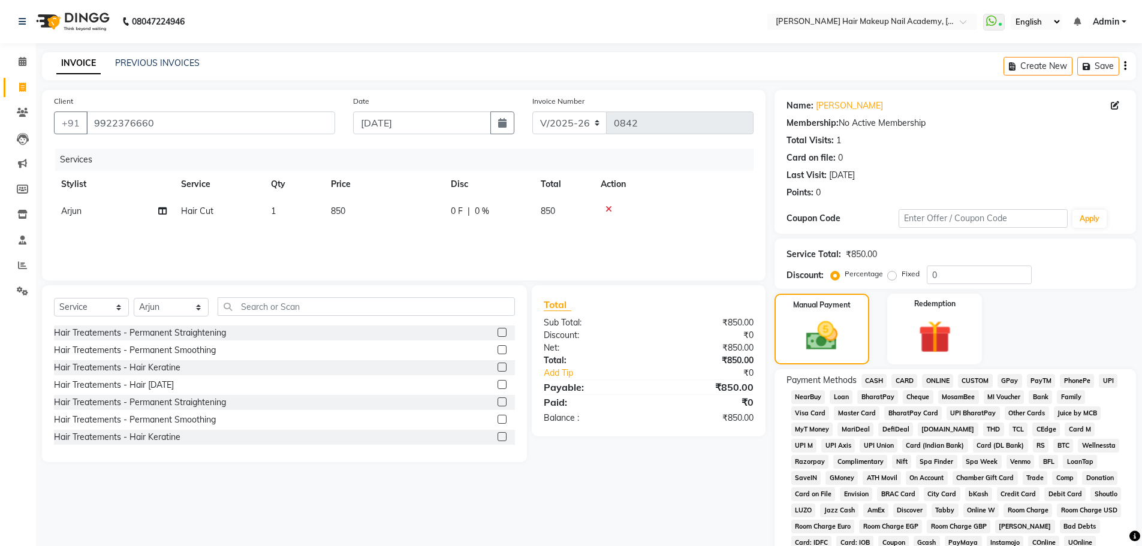
click at [935, 377] on span "ONLINE" at bounding box center [937, 381] width 31 height 14
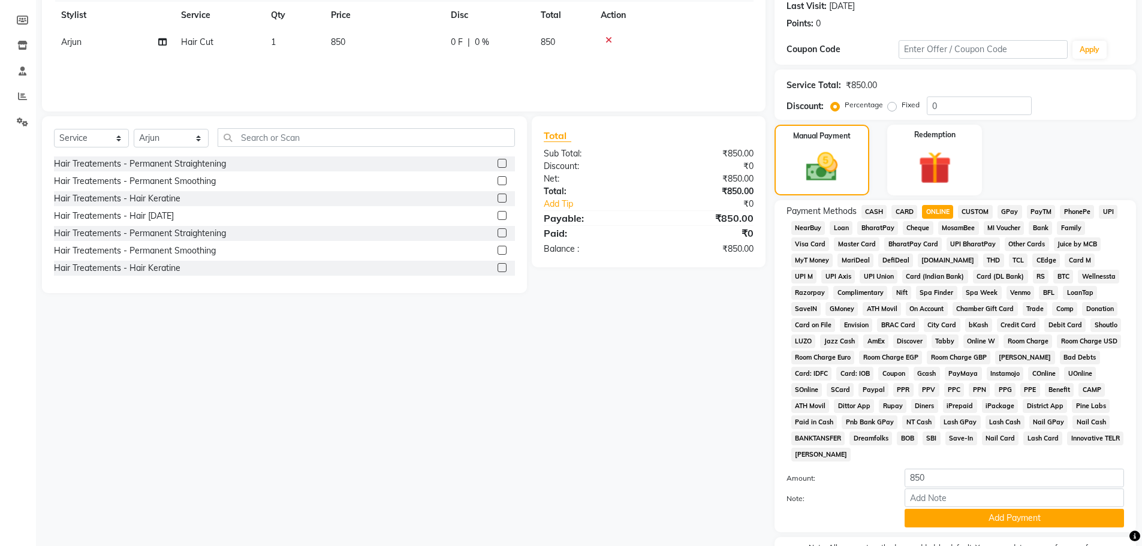
scroll to position [243, 0]
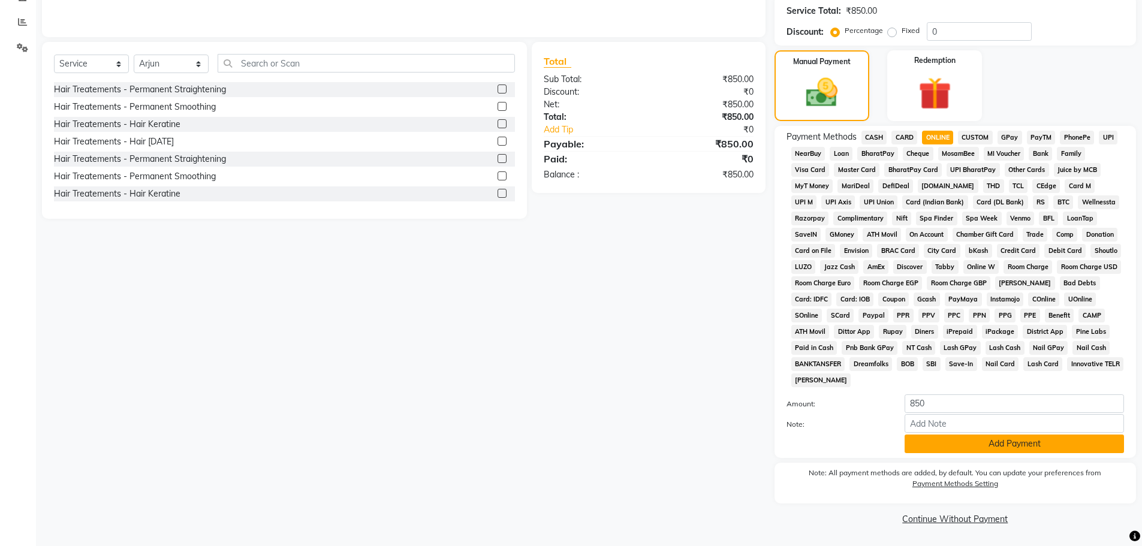
click at [941, 438] on button "Add Payment" at bounding box center [1013, 443] width 219 height 19
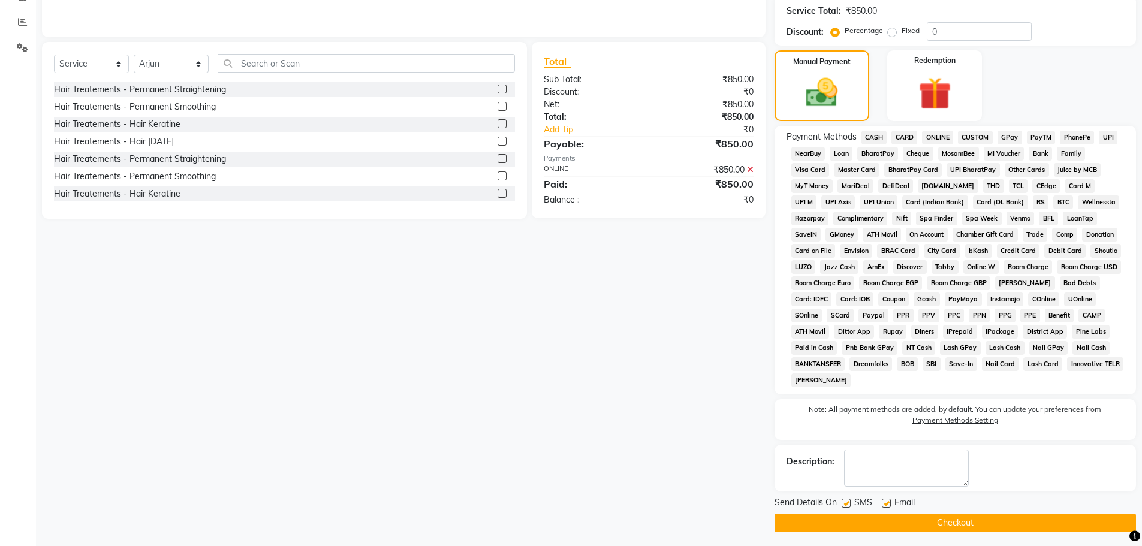
click at [940, 135] on span "ONLINE" at bounding box center [937, 138] width 31 height 14
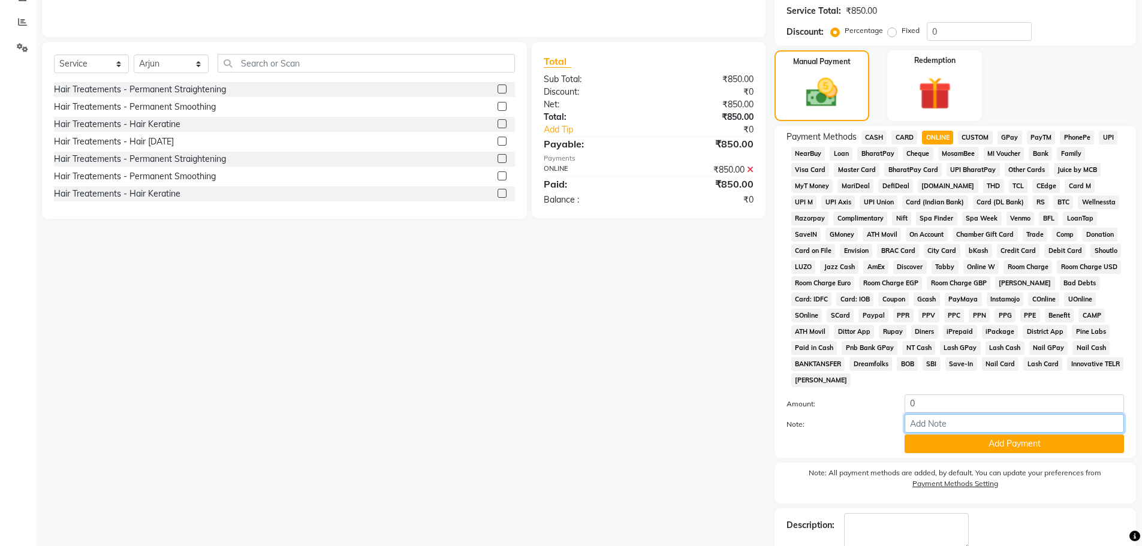
click at [940, 425] on input "Note:" at bounding box center [1013, 423] width 219 height 19
type input "[PERSON_NAME]"
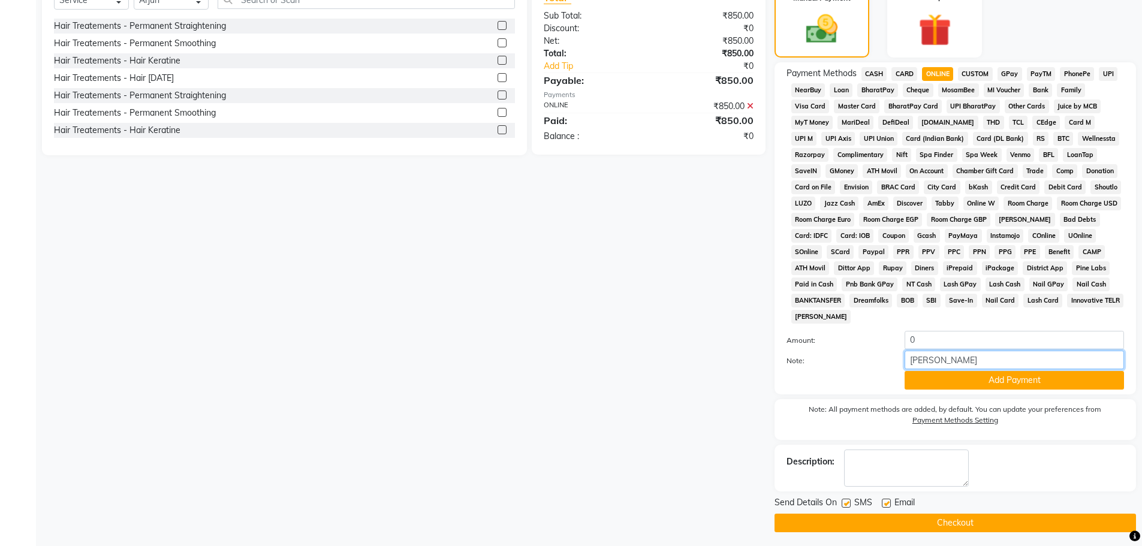
scroll to position [311, 0]
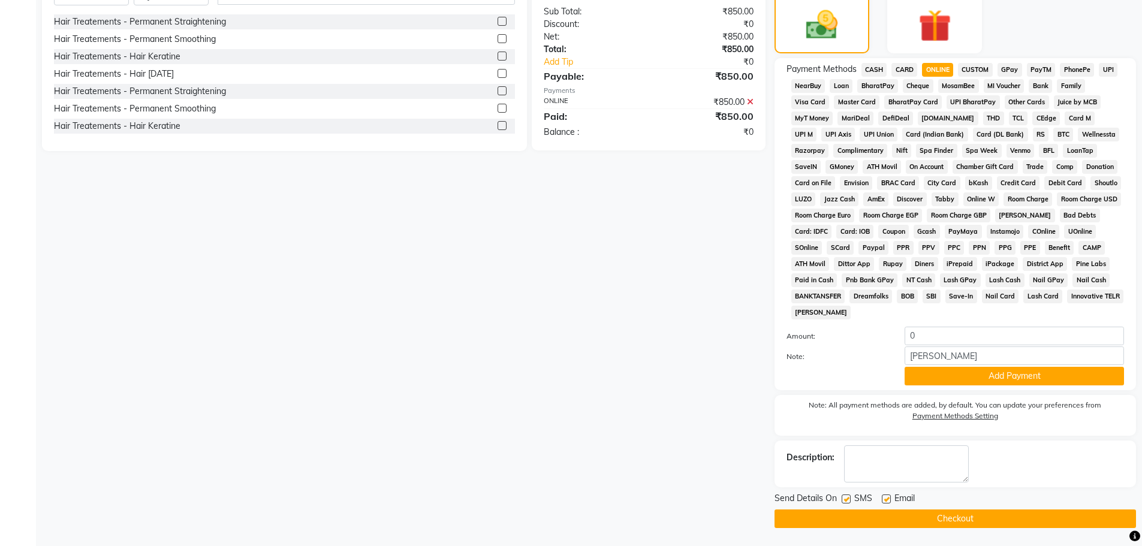
drag, startPoint x: 942, startPoint y: 371, endPoint x: 941, endPoint y: 382, distance: 11.4
click at [942, 373] on button "Add Payment" at bounding box center [1013, 376] width 219 height 19
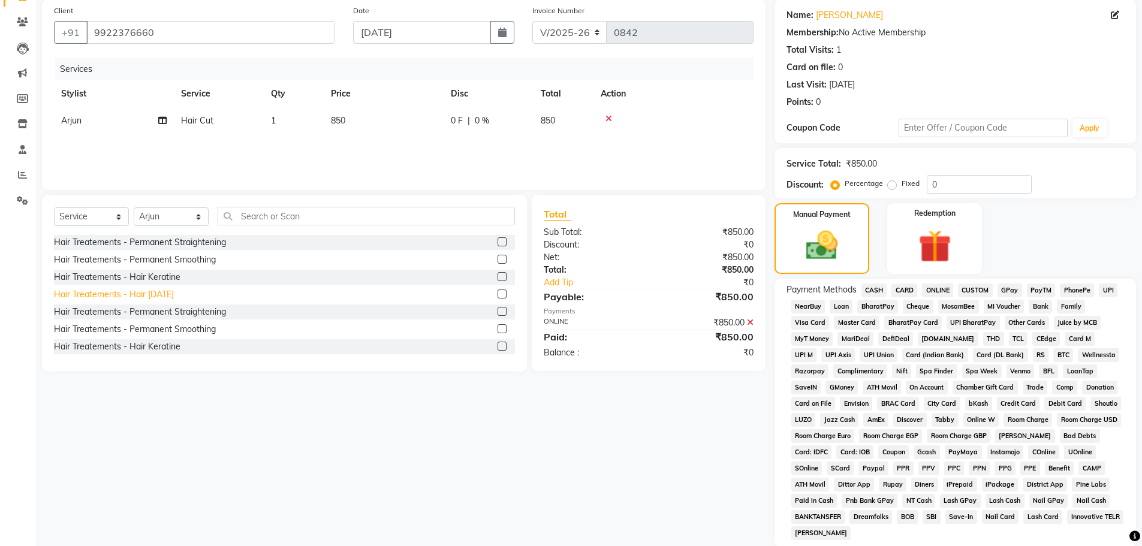
scroll to position [247, 0]
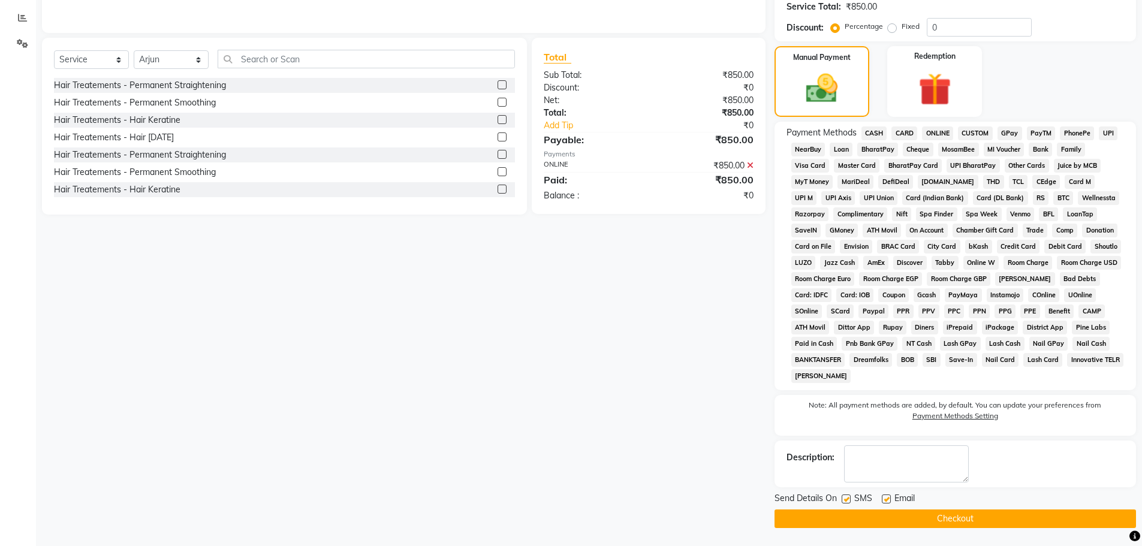
click at [890, 517] on button "Checkout" at bounding box center [954, 518] width 361 height 19
